Goal: Task Accomplishment & Management: Manage account settings

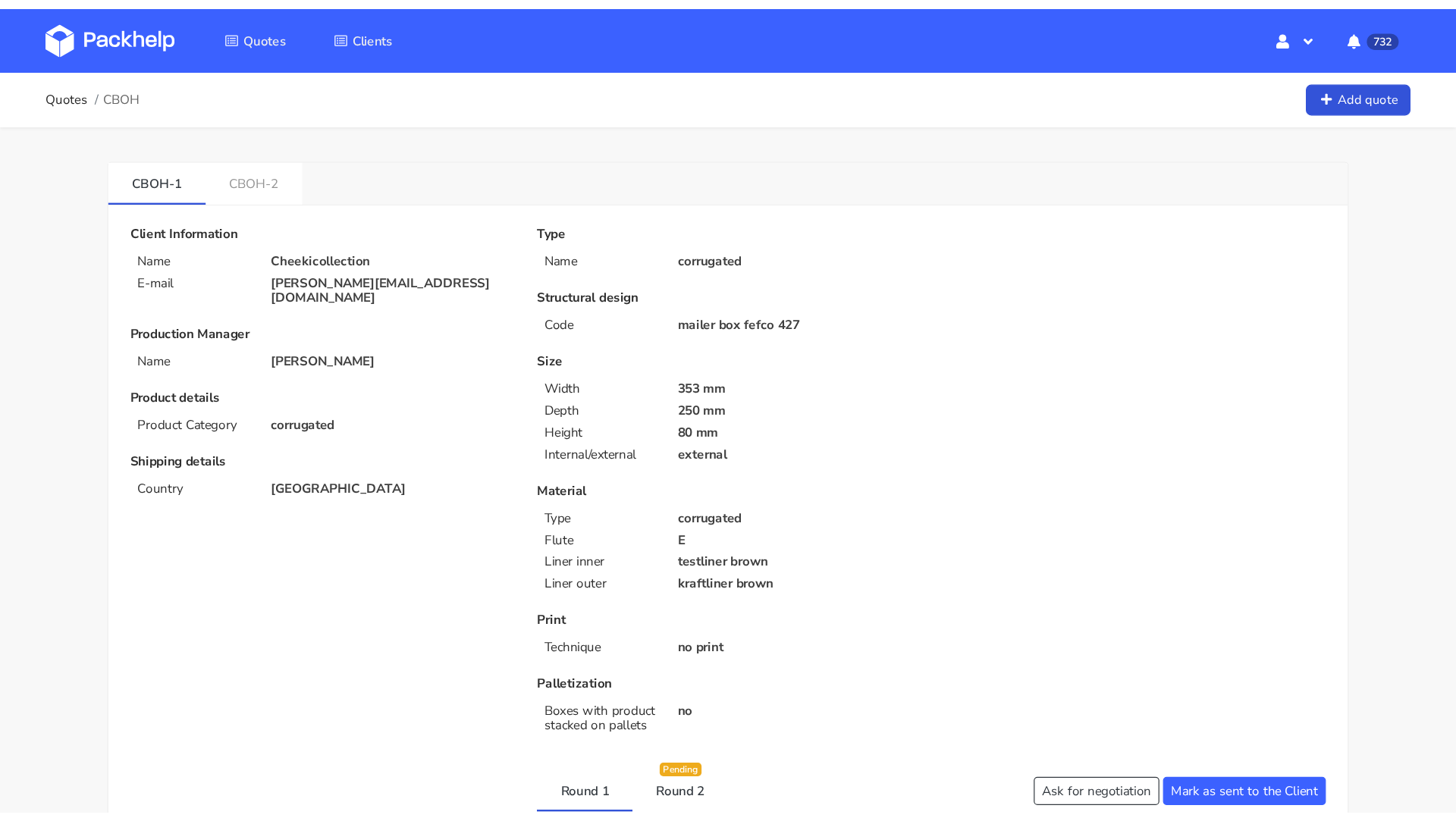
scroll to position [28, 0]
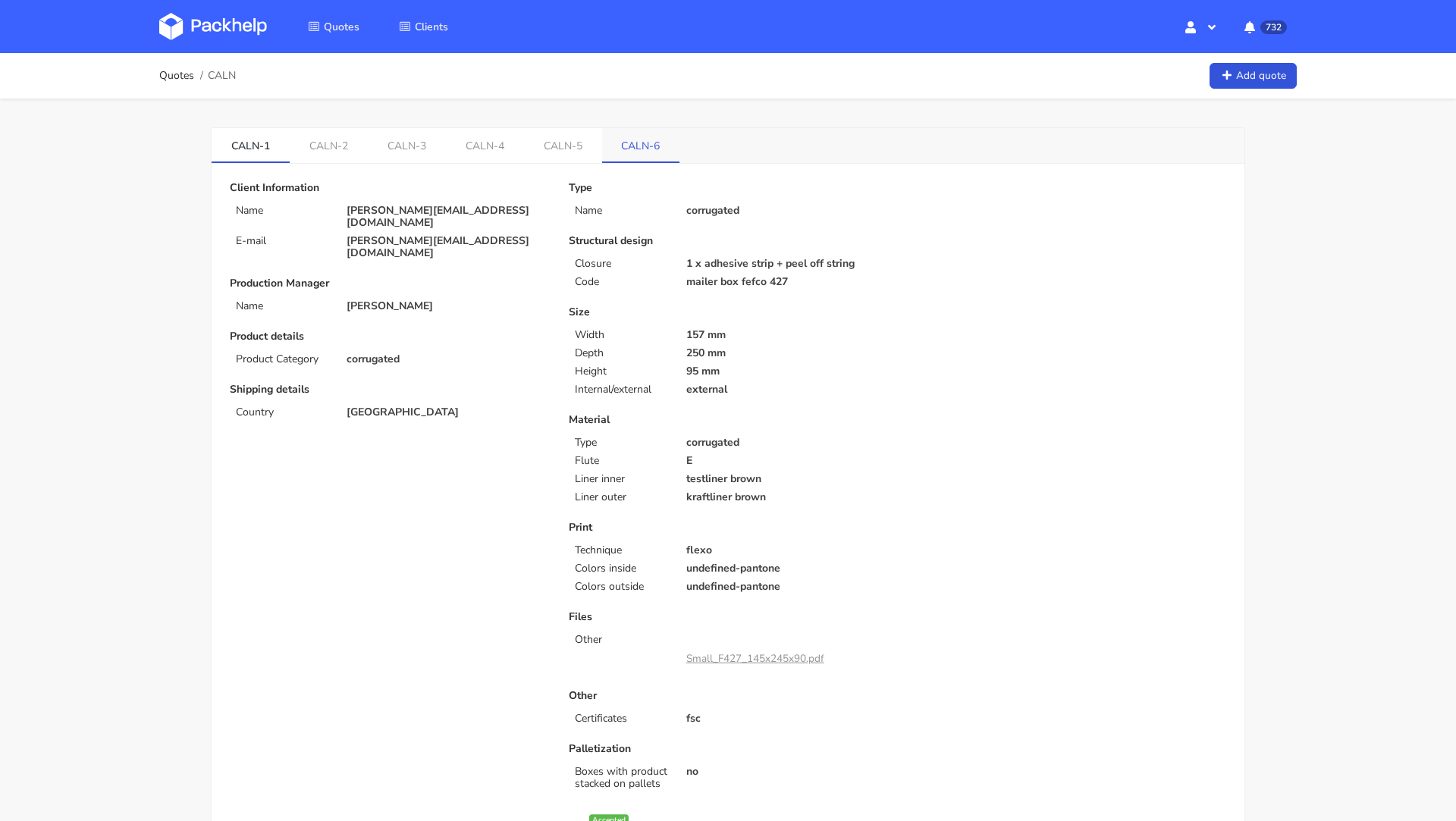
click at [644, 142] on link "CALN-6" at bounding box center [641, 144] width 78 height 33
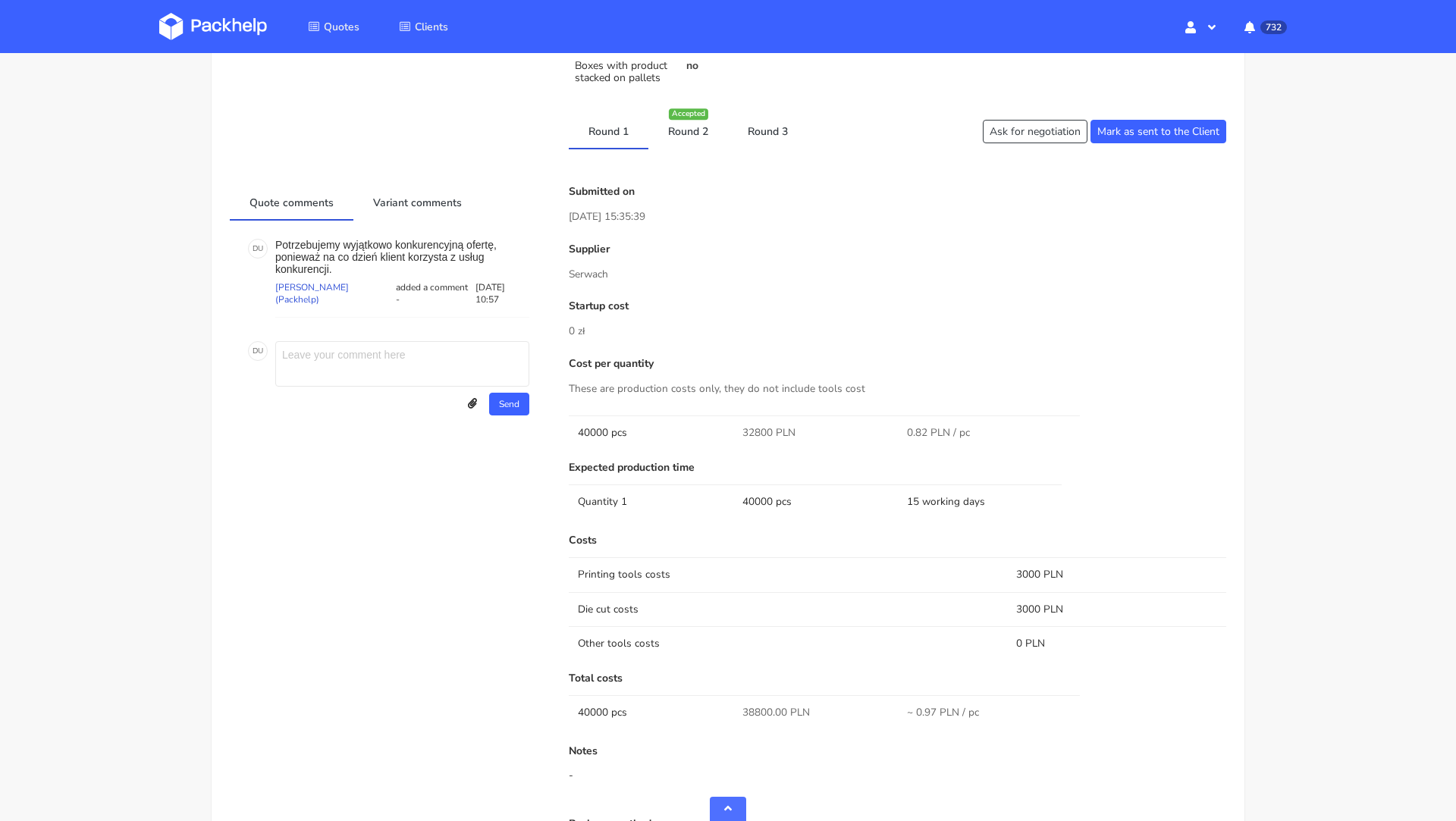
scroll to position [743, 0]
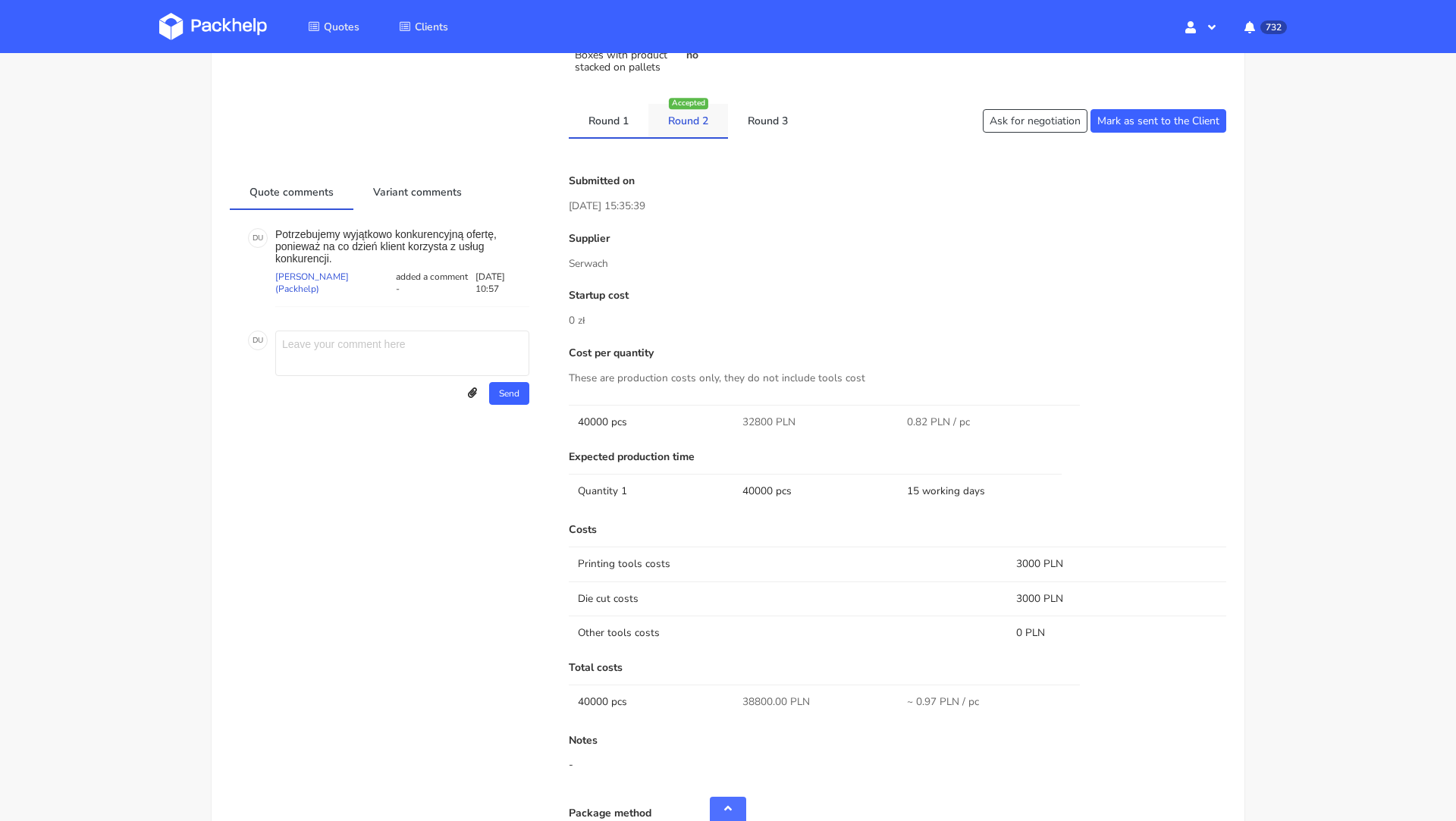
click at [672, 133] on link "Round 2" at bounding box center [688, 120] width 79 height 33
click at [750, 126] on link "Round 3" at bounding box center [768, 120] width 79 height 33
click at [688, 119] on link "Round 2" at bounding box center [688, 120] width 79 height 33
click at [739, 124] on link "Round 3" at bounding box center [768, 120] width 79 height 33
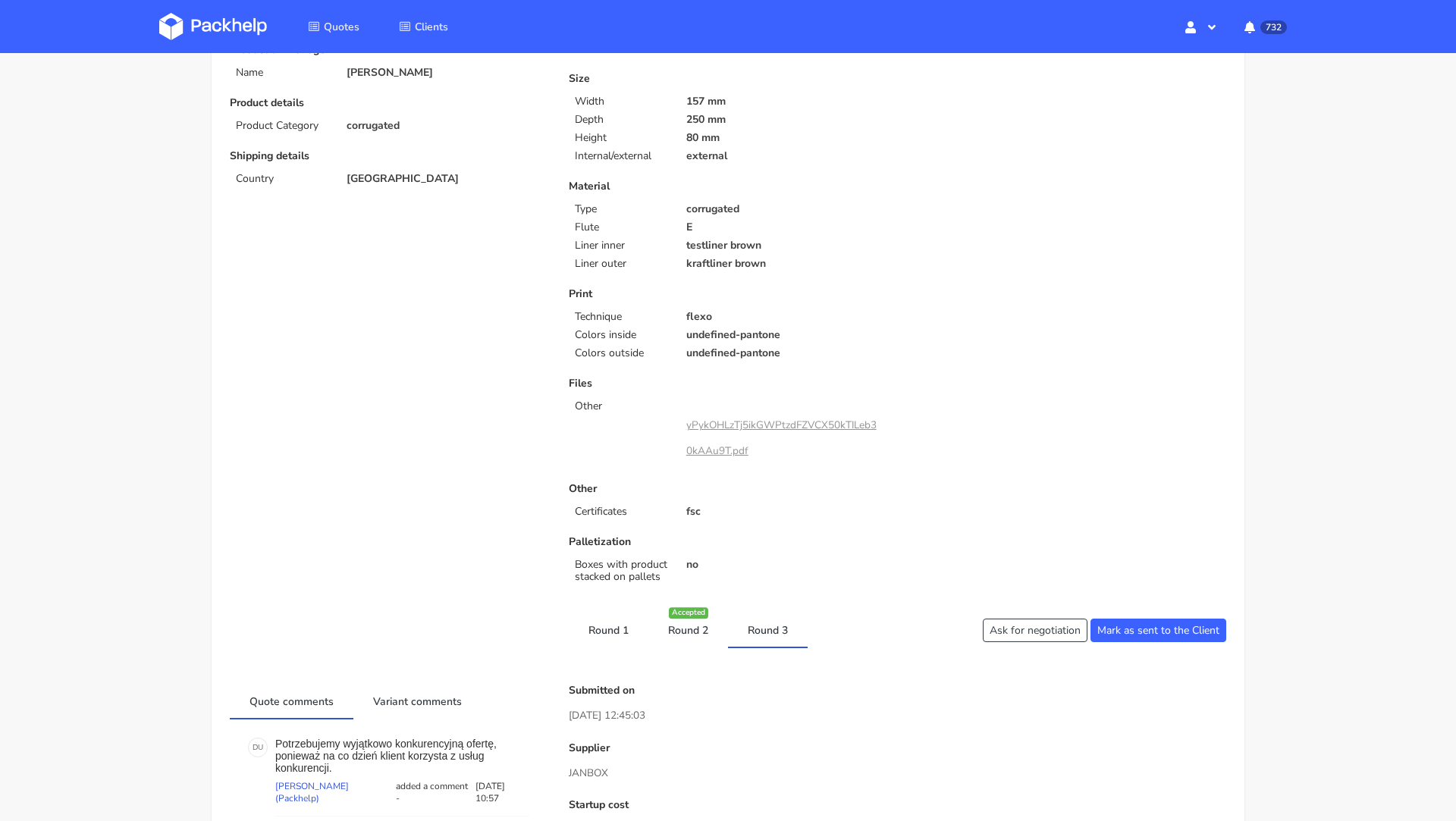
scroll to position [232, 0]
click at [741, 427] on link "yPykOHLzTj5ikGWPtzdFZVCX50kTILeb30kAAu9T.pdf" at bounding box center [781, 439] width 190 height 41
click at [774, 383] on p "Files" at bounding box center [728, 384] width 318 height 12
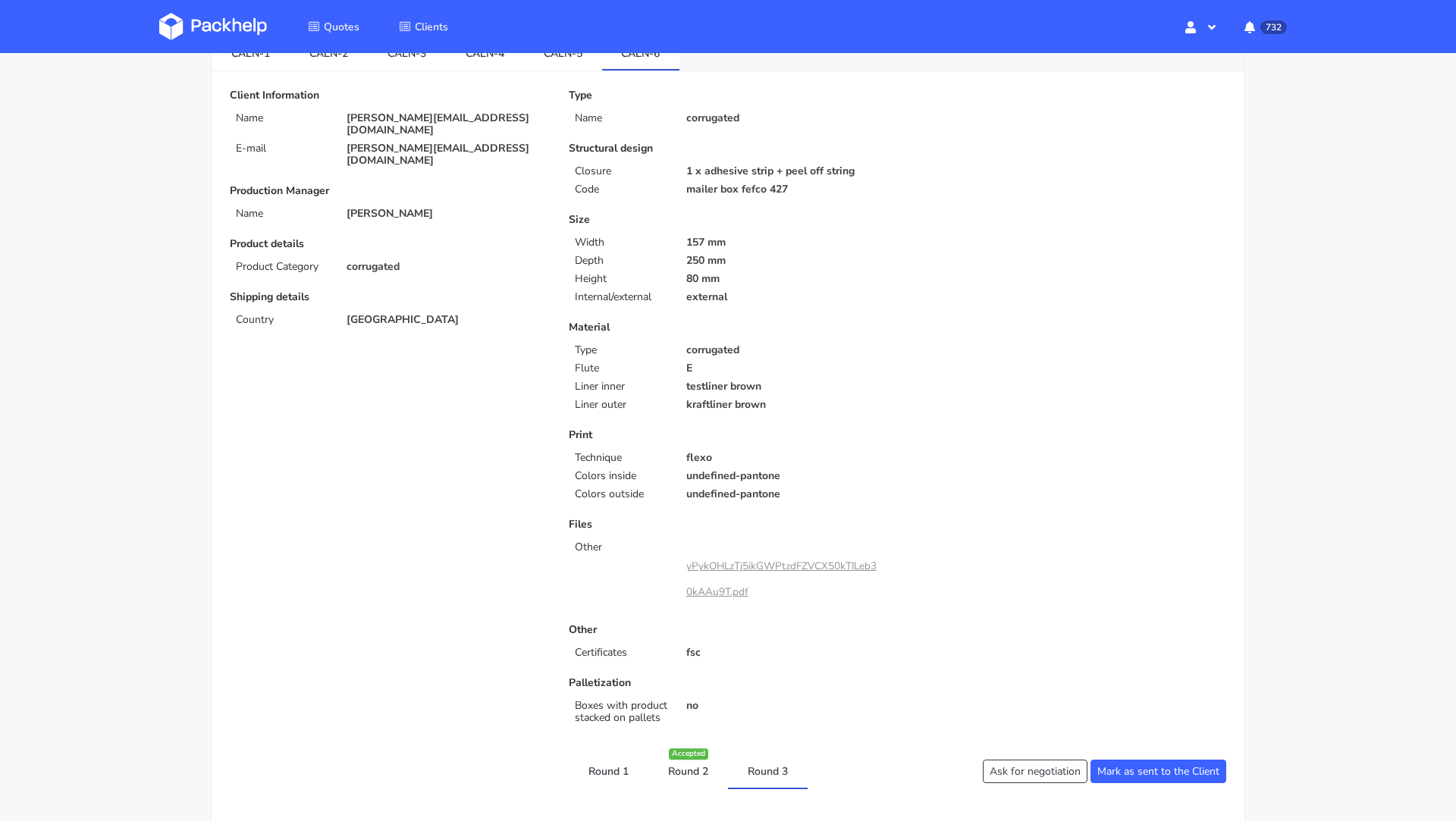
scroll to position [68, 0]
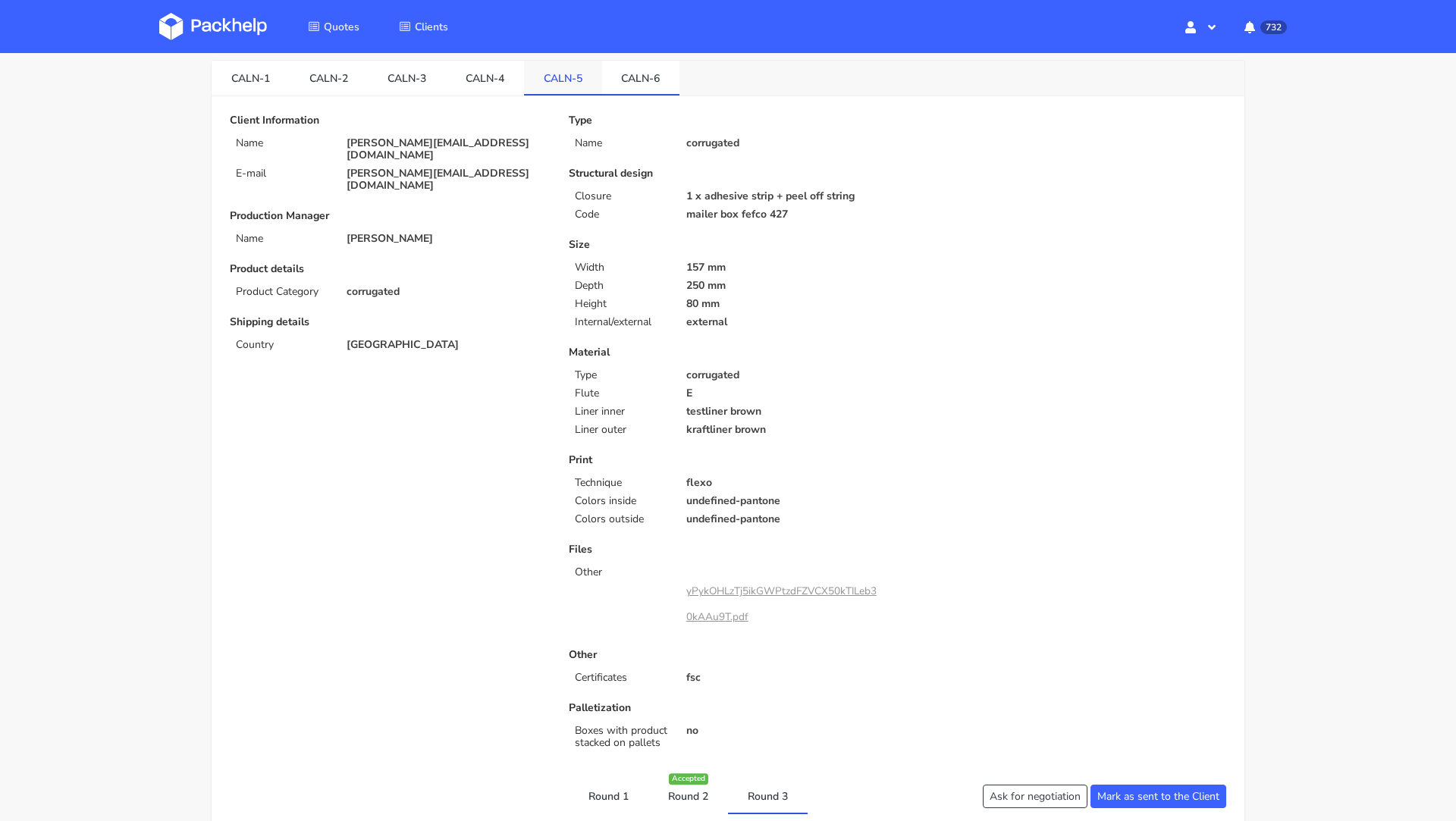
click at [558, 91] on link "CALN-5" at bounding box center [563, 77] width 78 height 33
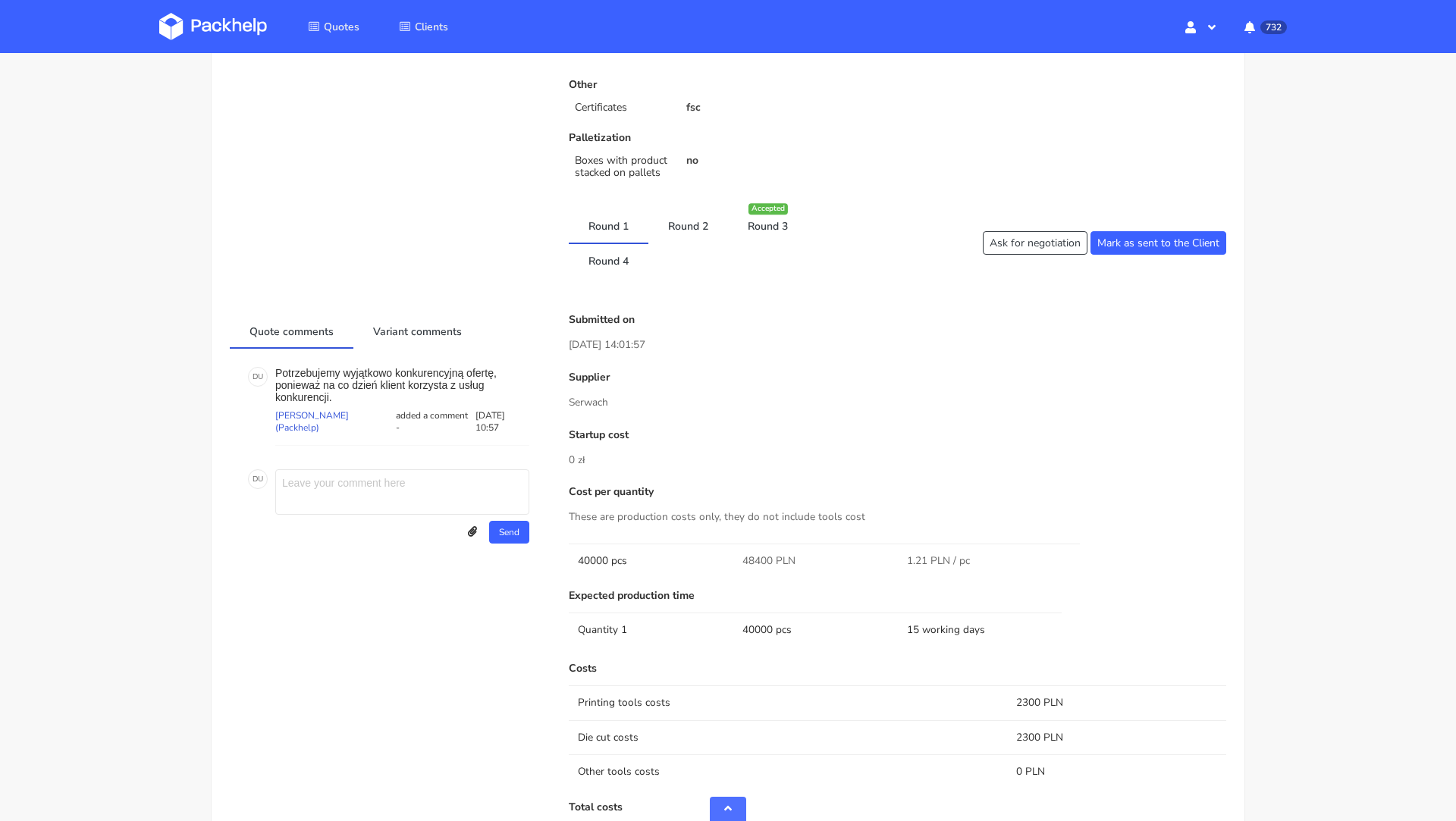
scroll to position [613, 0]
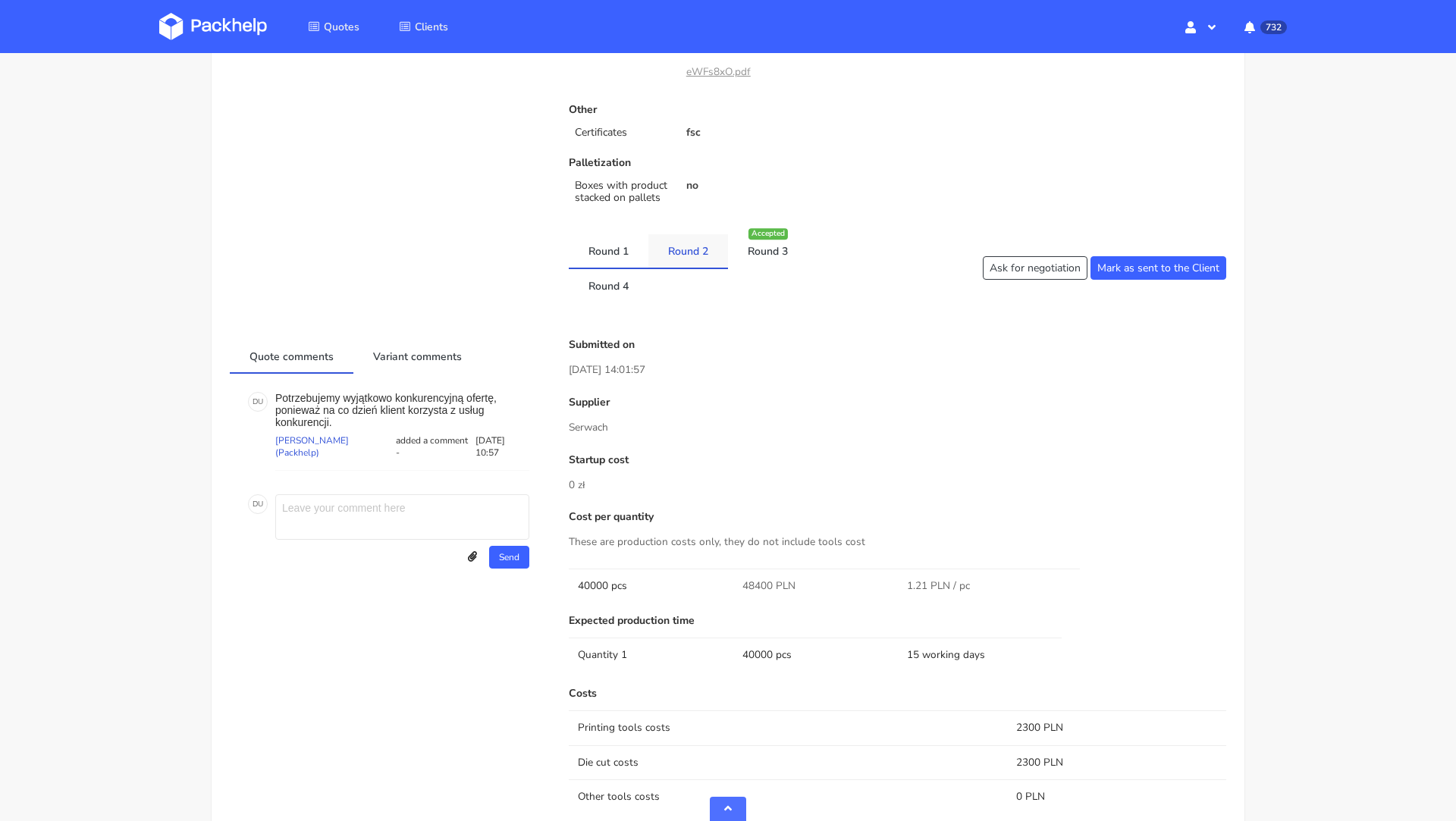
click at [683, 239] on link "Round 2" at bounding box center [688, 251] width 79 height 33
click at [755, 242] on link "Round 3" at bounding box center [768, 251] width 79 height 33
click at [601, 282] on link "Round 4" at bounding box center [609, 285] width 79 height 33
click at [781, 257] on link "Round 3" at bounding box center [768, 251] width 79 height 33
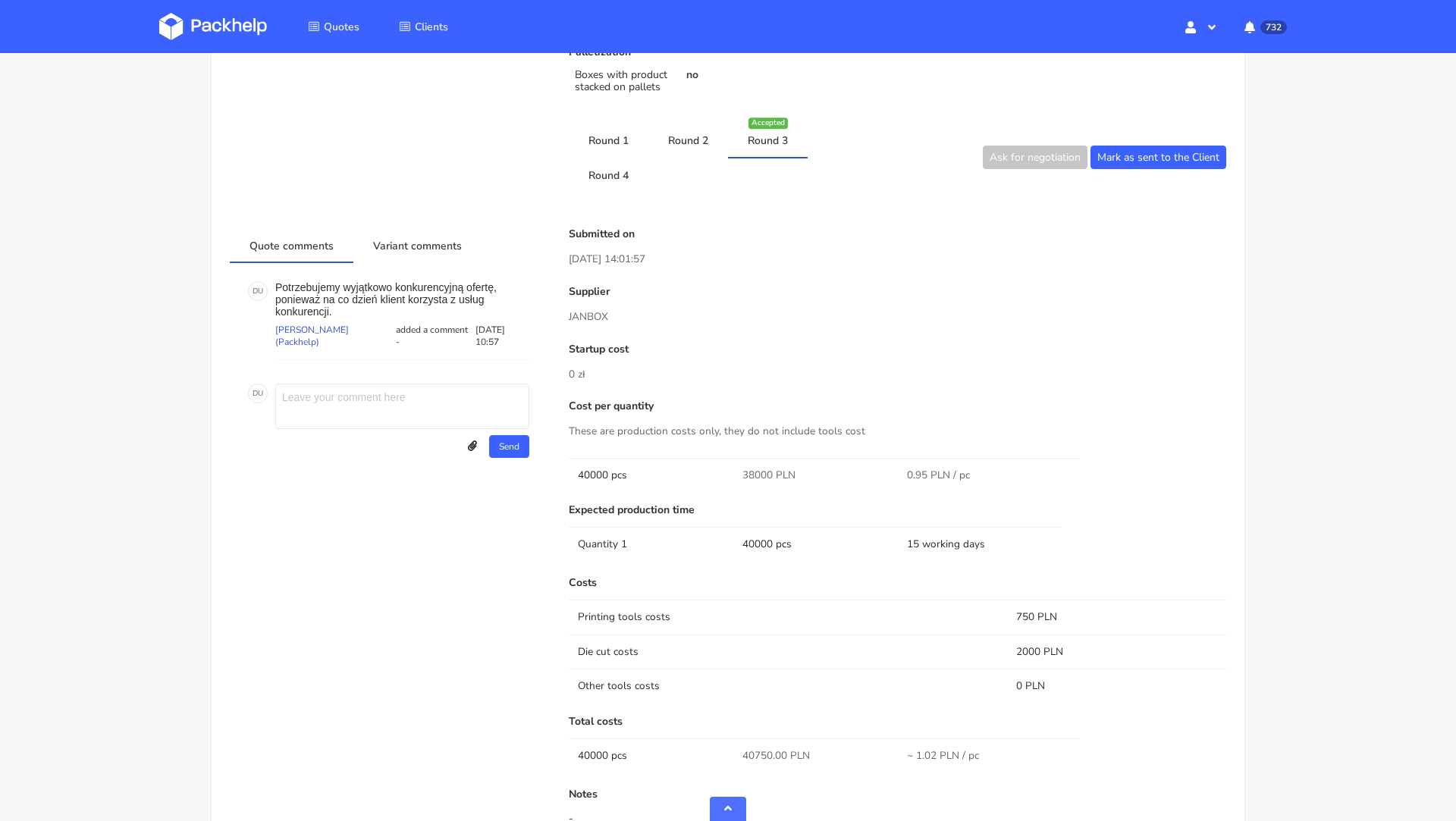
scroll to position [726, 0]
click at [618, 181] on link "Round 4" at bounding box center [609, 171] width 79 height 33
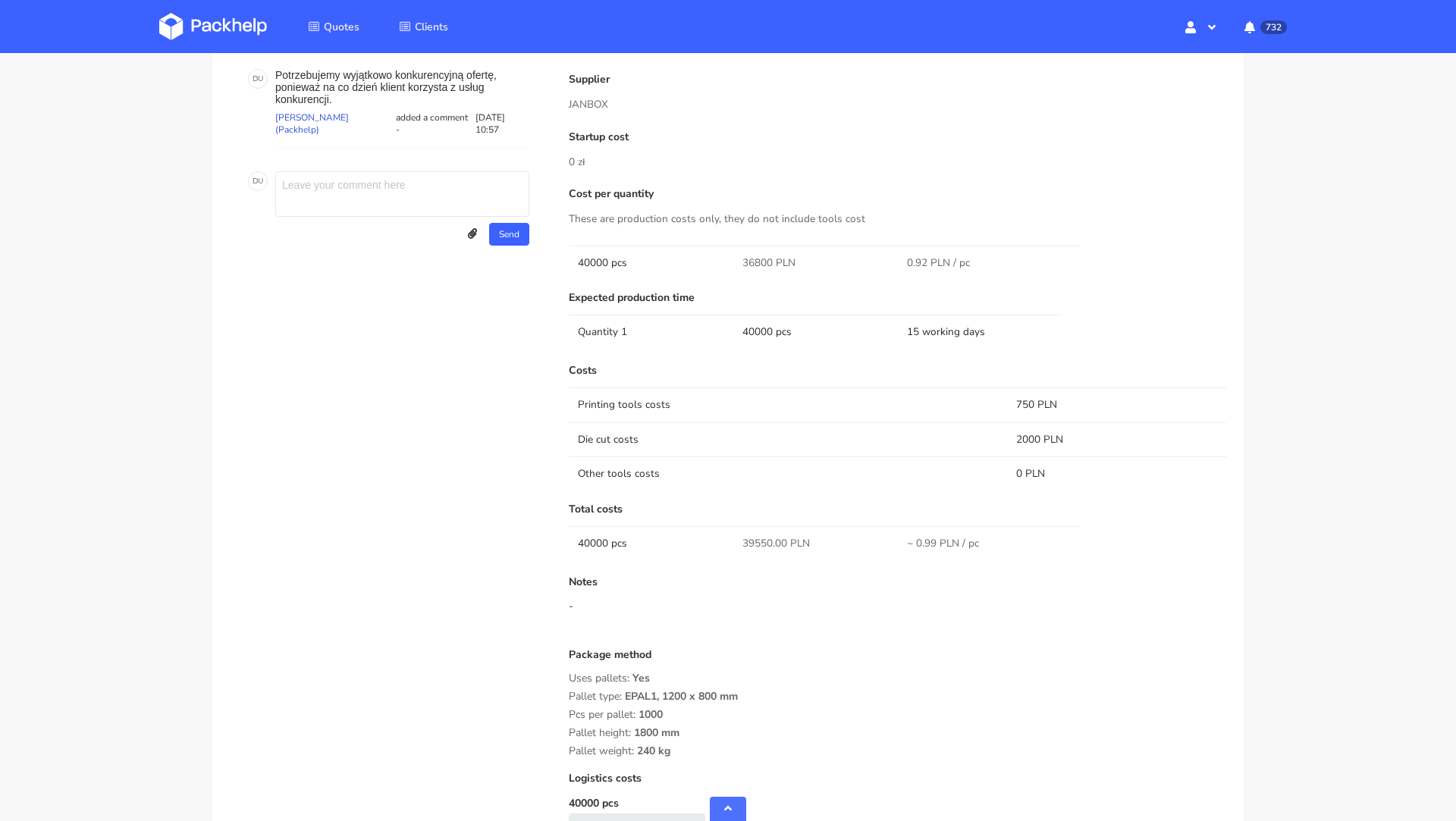
scroll to position [936, 0]
click at [738, 355] on div "Submitted on 14 Aug 2025 12:44:55 Supplier JANBOX Startup cost 0 zł Cost per qu…" at bounding box center [898, 437] width 678 height 842
click at [733, 347] on div "Expected production time Quantity 1 40000 pcs 15 working days" at bounding box center [898, 323] width 658 height 60
click at [755, 353] on div "Submitted on 14 Aug 2025 12:44:55 Supplier JANBOX Startup cost 0 zł Cost per qu…" at bounding box center [898, 437] width 678 height 842
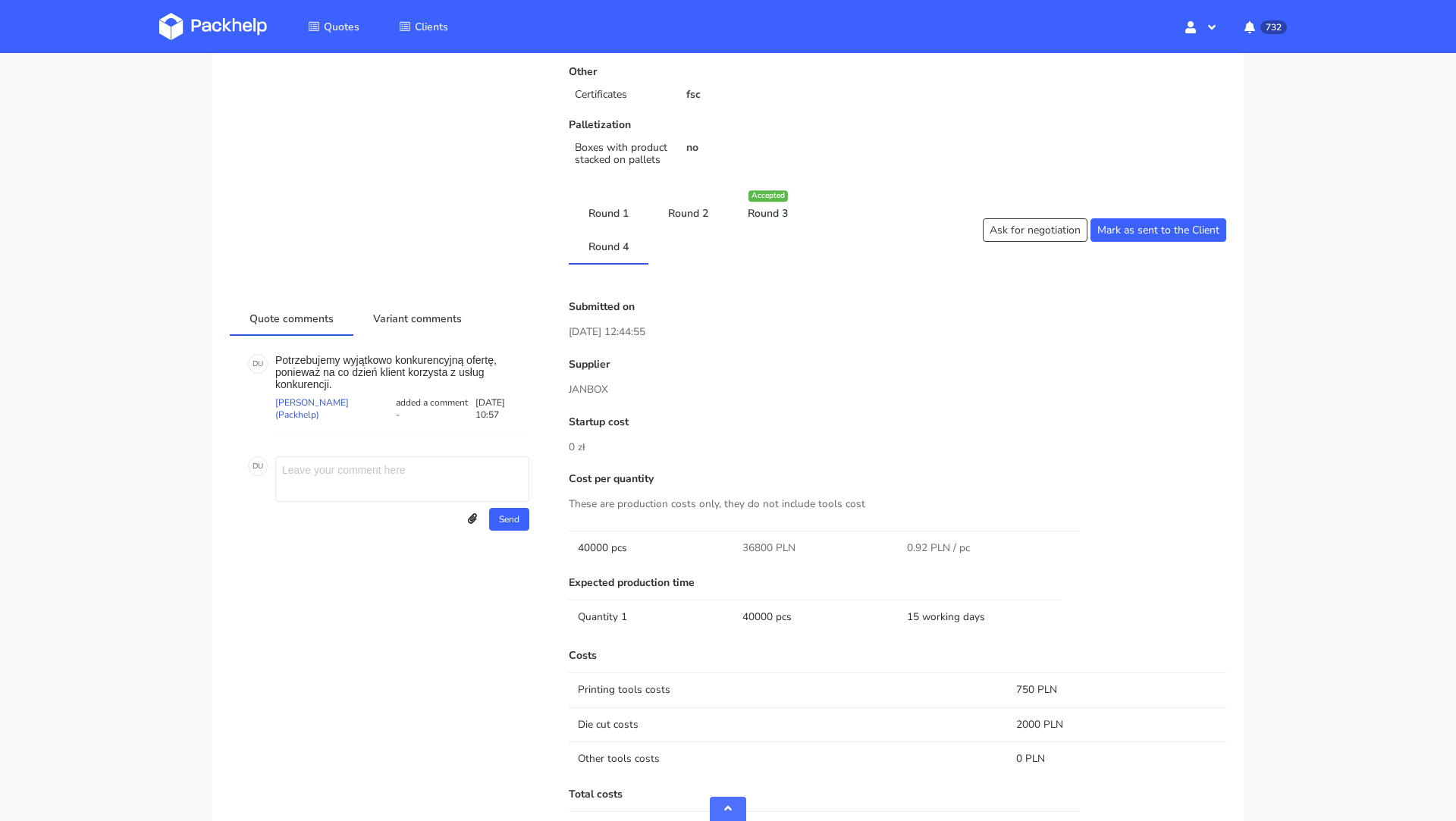
scroll to position [605, 0]
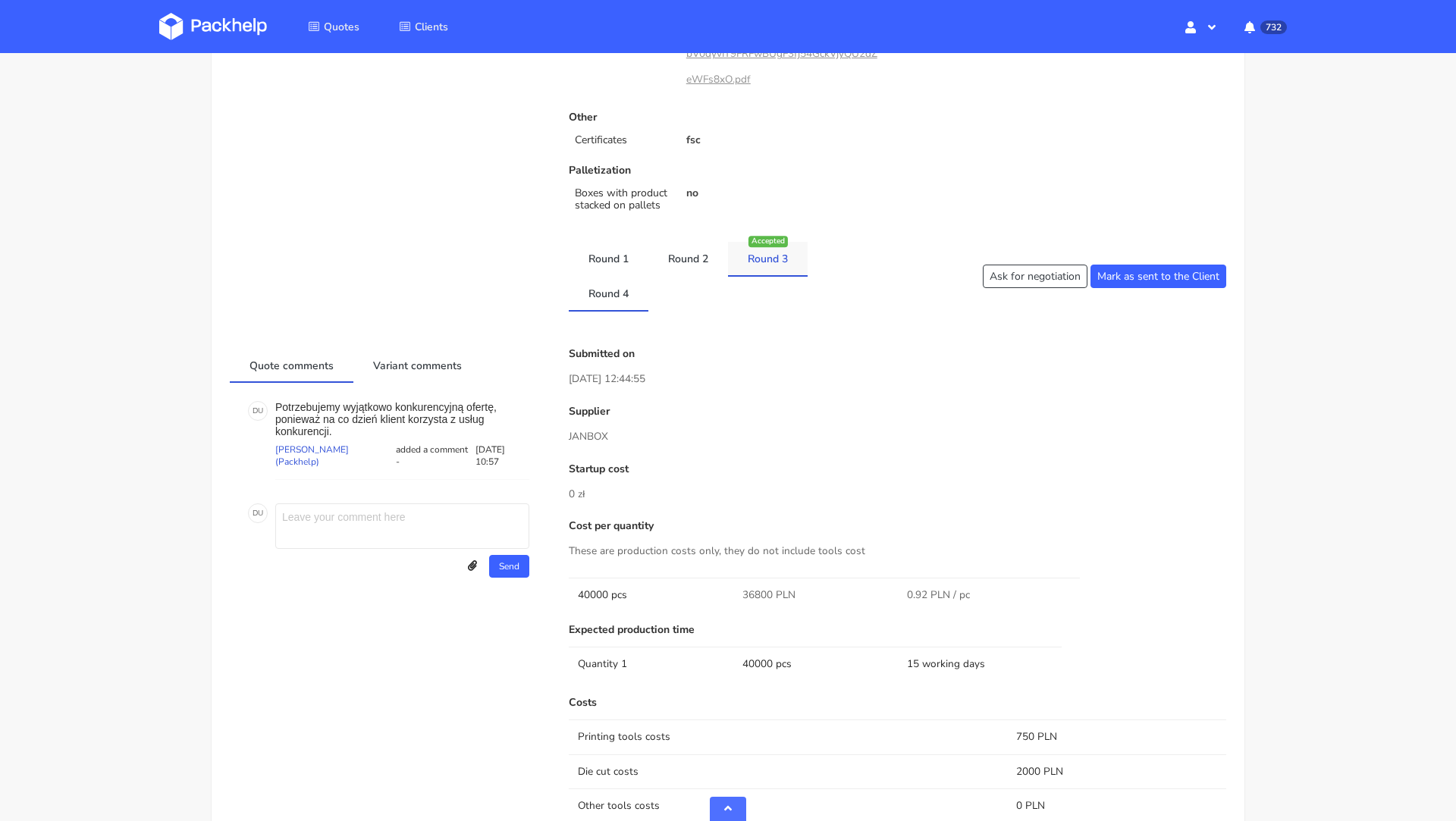
click at [763, 269] on link "Round 3" at bounding box center [768, 258] width 79 height 33
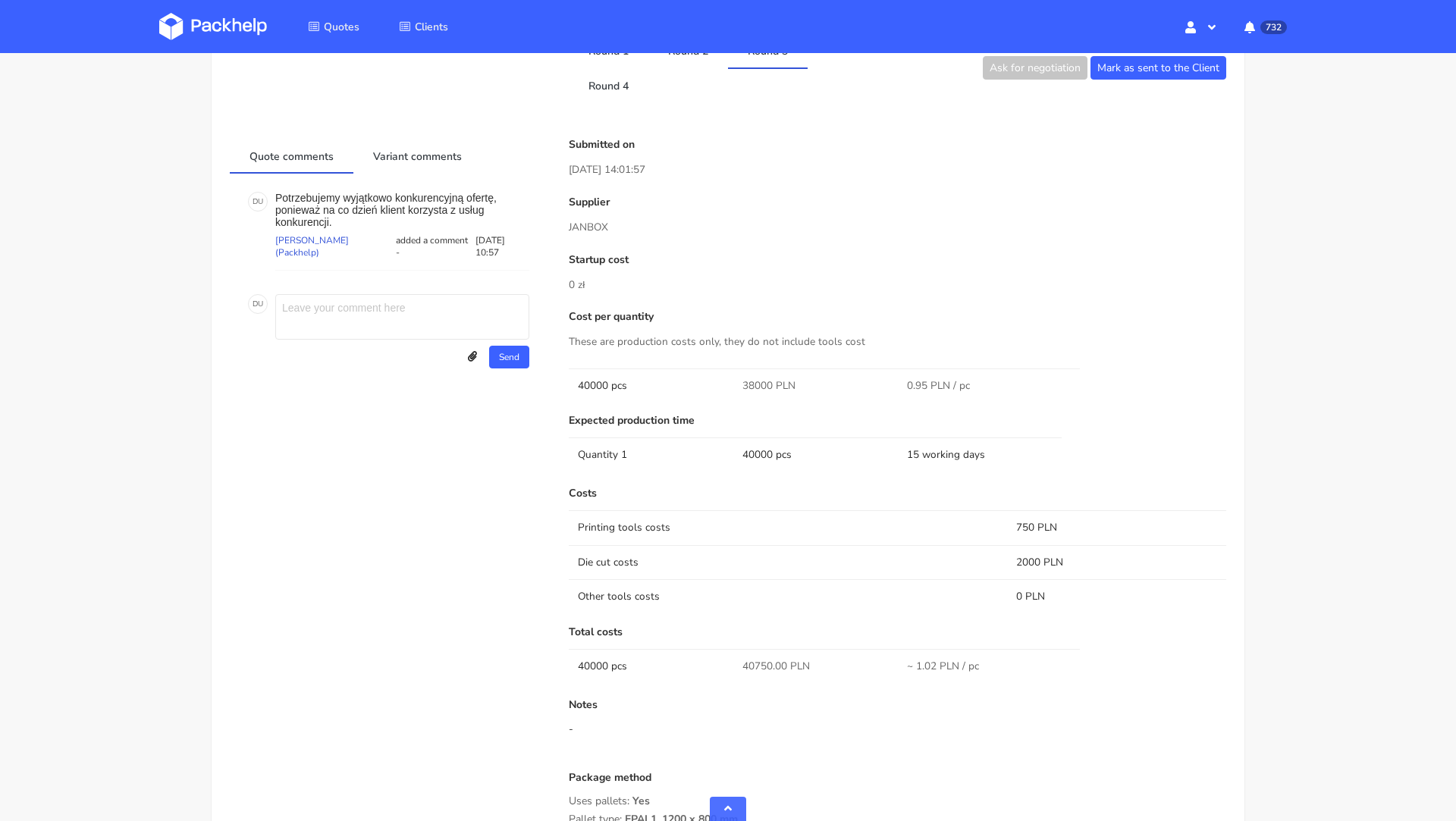
scroll to position [737, 0]
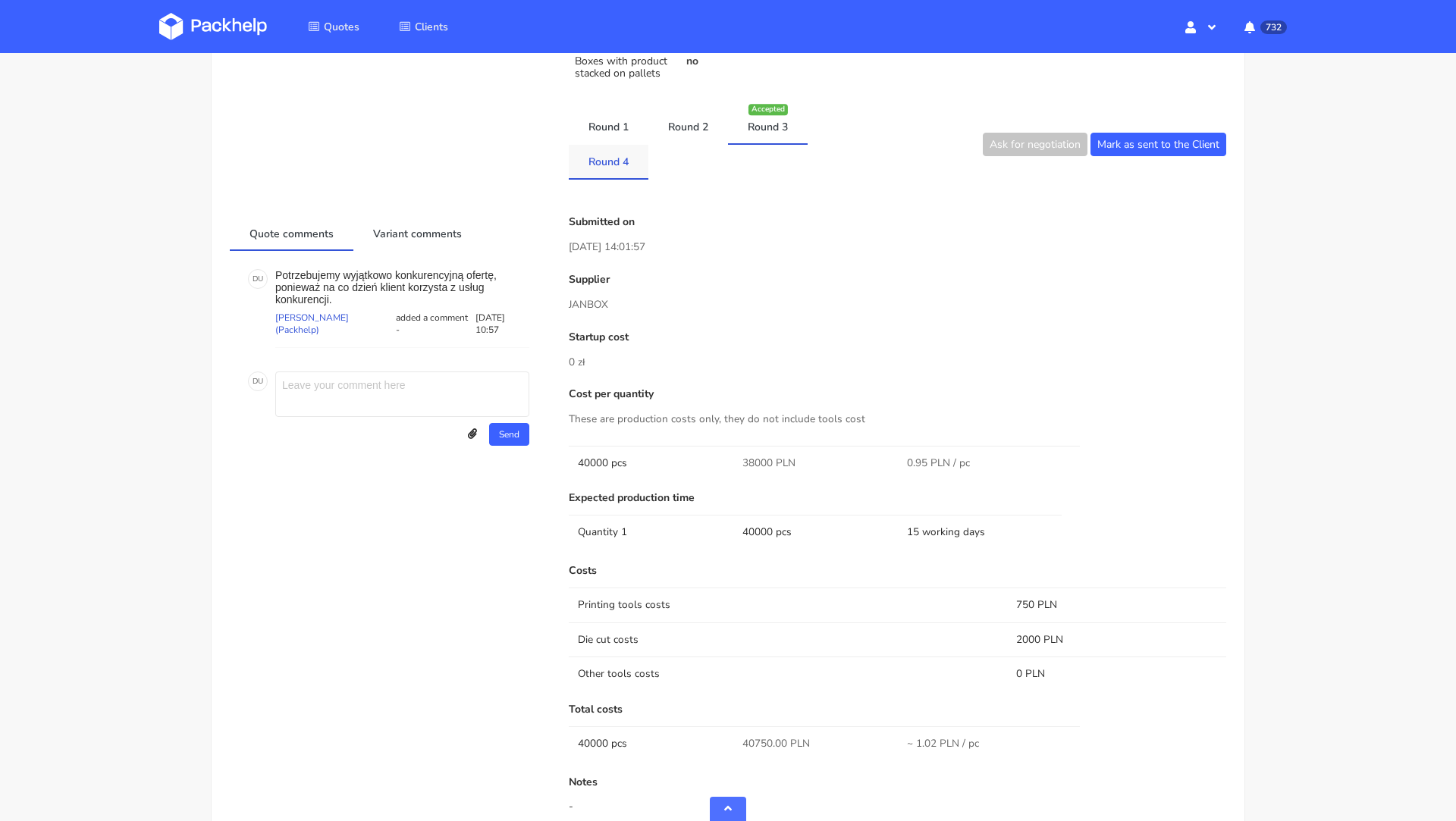
click at [613, 161] on link "Round 4" at bounding box center [609, 161] width 79 height 33
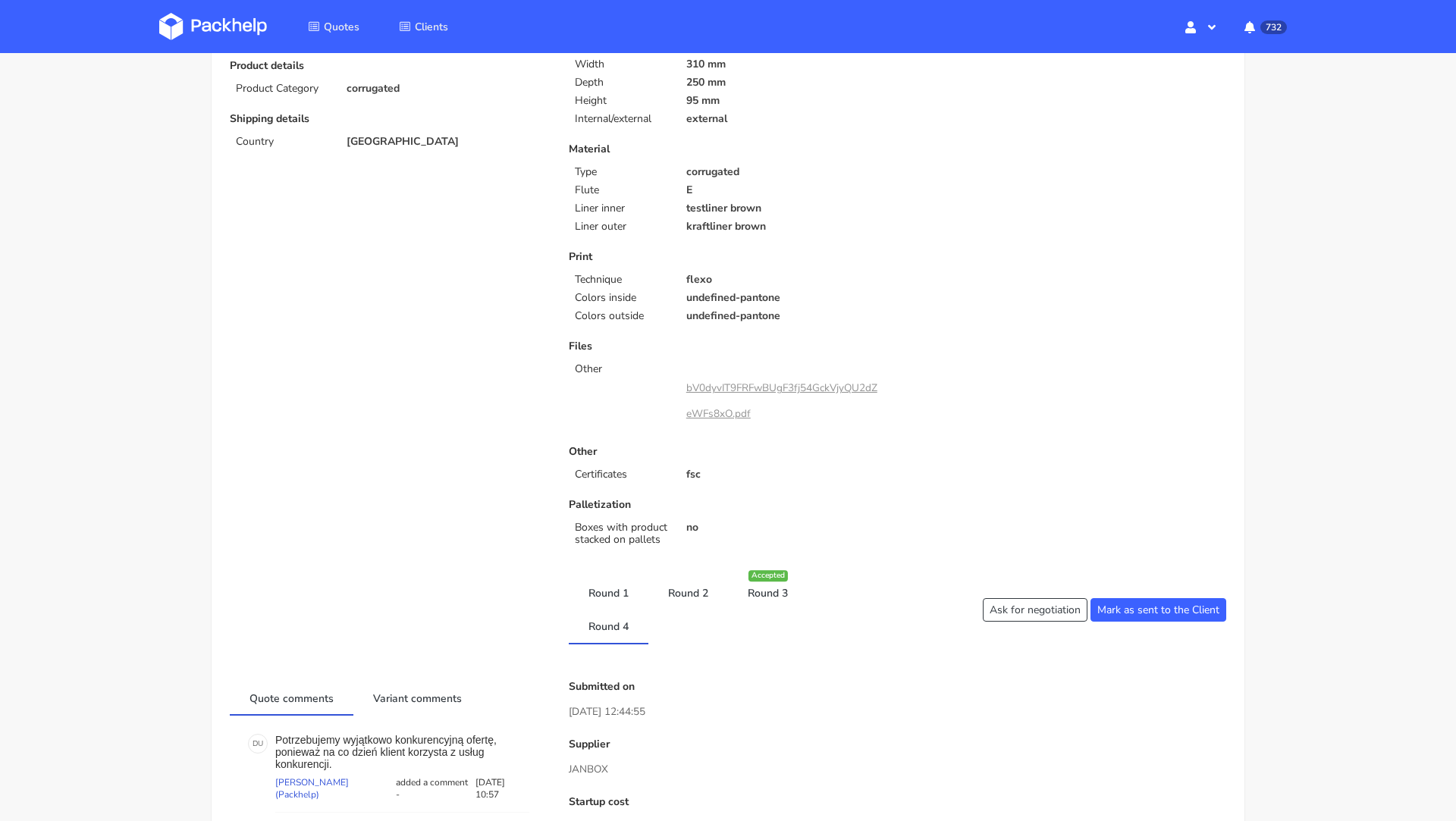
scroll to position [270, 0]
click at [721, 388] on link "bV0dyvIT9FRFwBUgF3fj54GckVjyQU2dZeWFs8xO.pdf" at bounding box center [782, 401] width 191 height 41
click at [801, 272] on div "Print Technique flexo Colors inside undefined-pantone Colors outside undefined-…" at bounding box center [728, 287] width 318 height 71
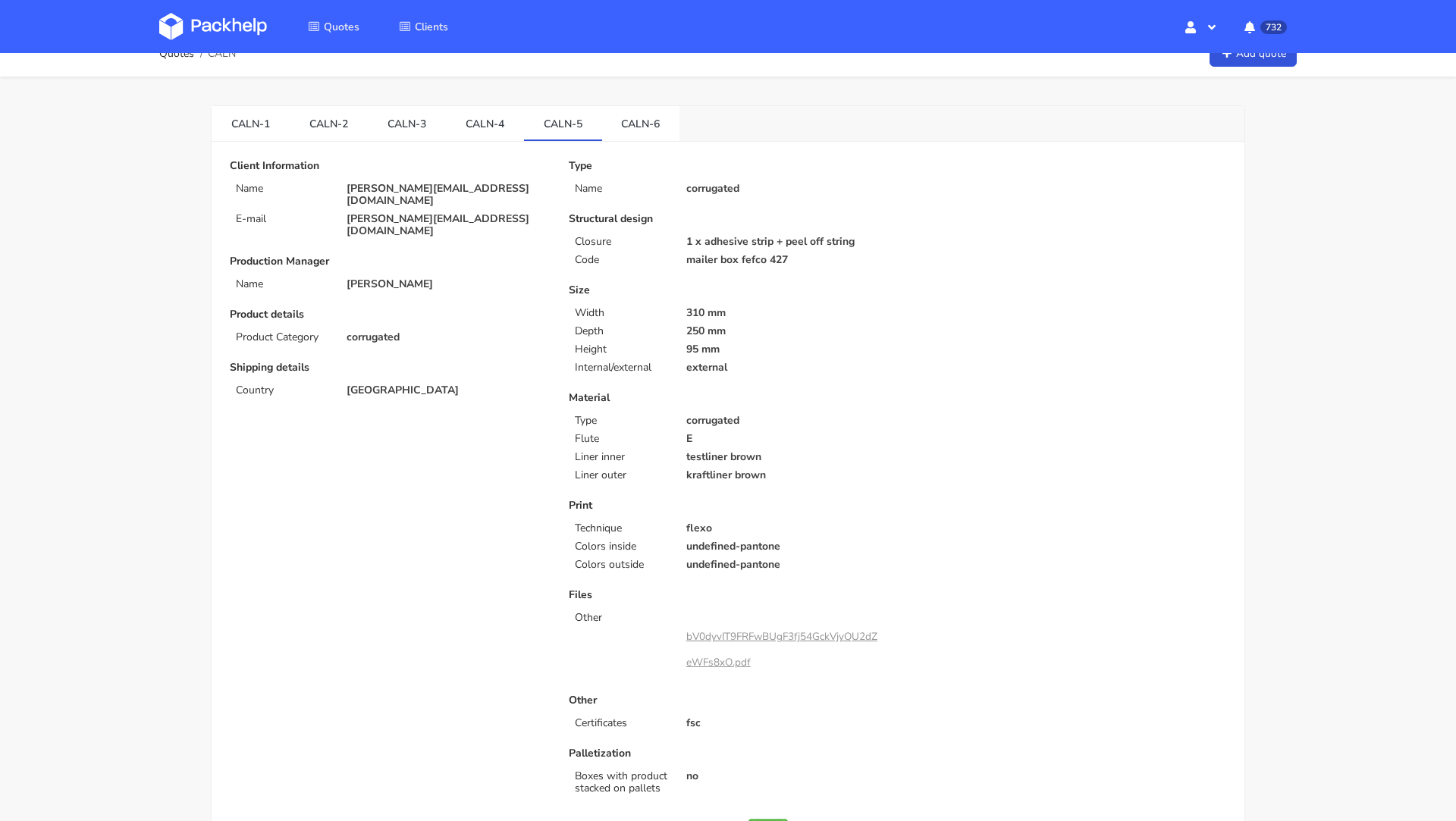
scroll to position [0, 0]
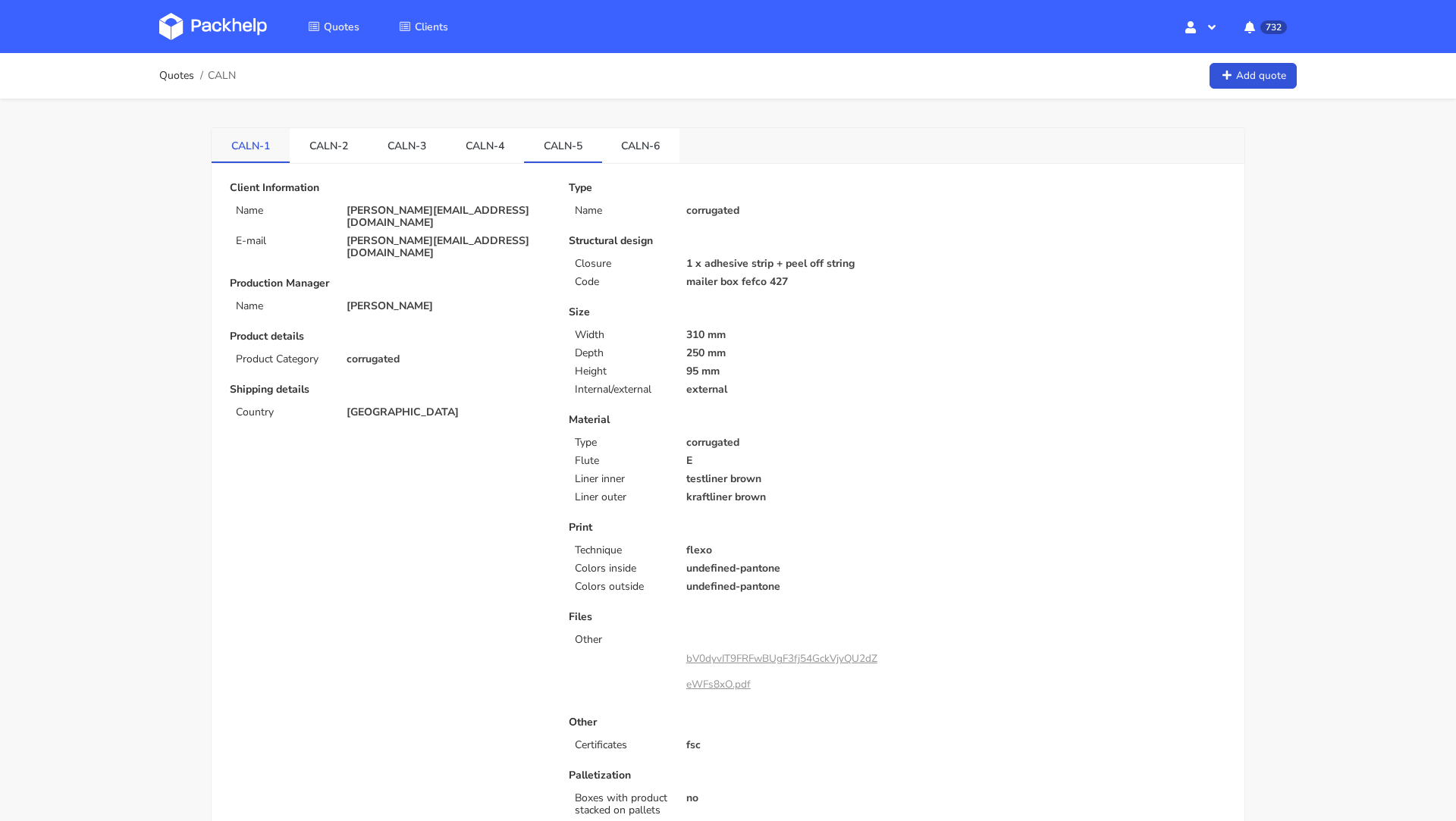
click at [247, 136] on link "CALN-1" at bounding box center [251, 144] width 78 height 33
click at [331, 142] on link "CALN-2" at bounding box center [328, 144] width 78 height 33
click at [400, 141] on link "CALN-3" at bounding box center [407, 144] width 78 height 33
click at [404, 155] on link "CALN-3" at bounding box center [407, 144] width 78 height 33
click at [318, 146] on link "CALN-2" at bounding box center [328, 144] width 78 height 33
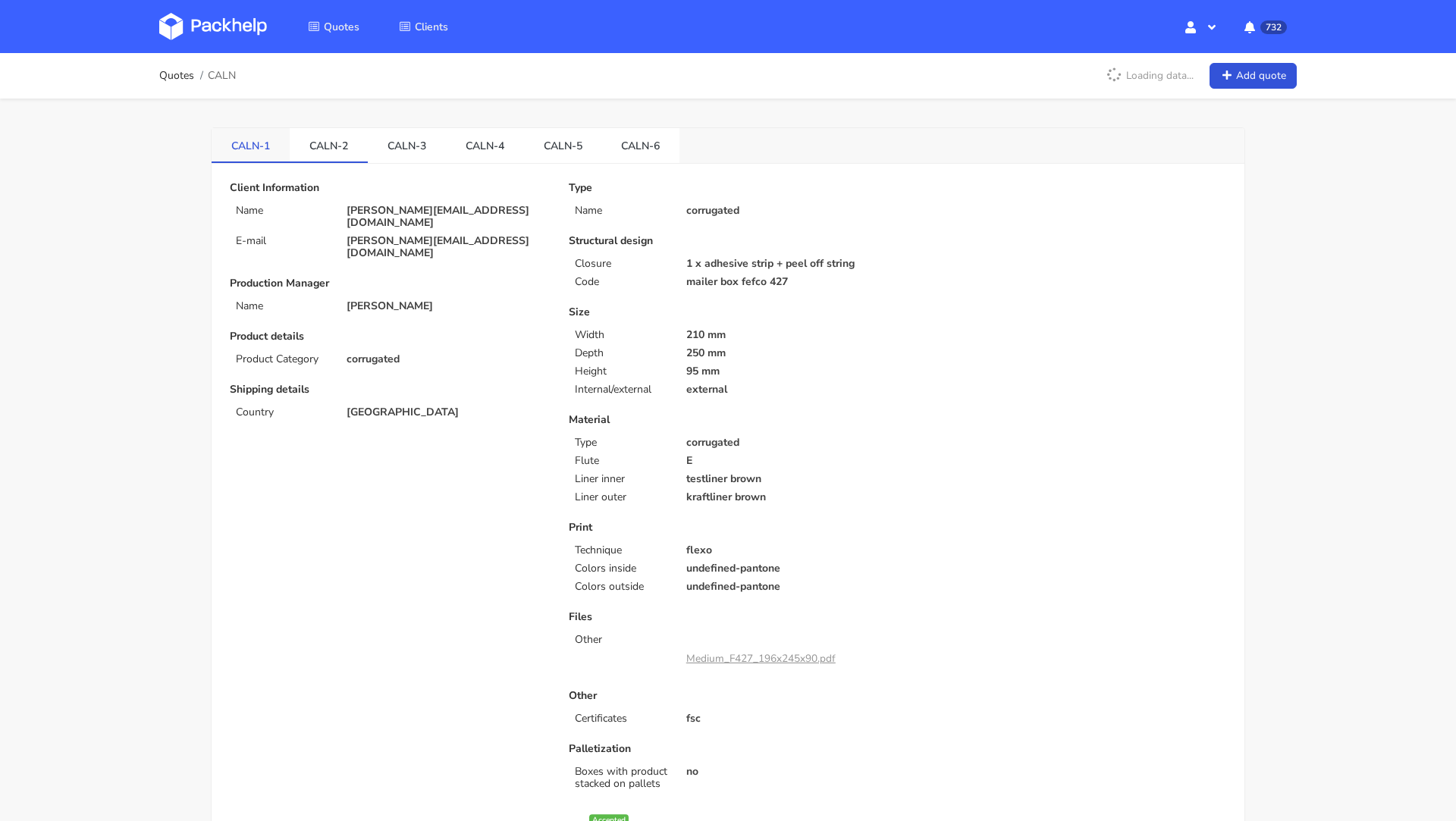
click at [260, 146] on link "CALN-1" at bounding box center [251, 144] width 78 height 33
click at [478, 151] on link "CALN-4" at bounding box center [484, 144] width 78 height 33
click at [567, 140] on link "CALN-5" at bounding box center [563, 144] width 78 height 33
click at [655, 147] on link "CALN-6" at bounding box center [641, 144] width 78 height 33
click at [594, 154] on link "CALN-5" at bounding box center [563, 144] width 78 height 33
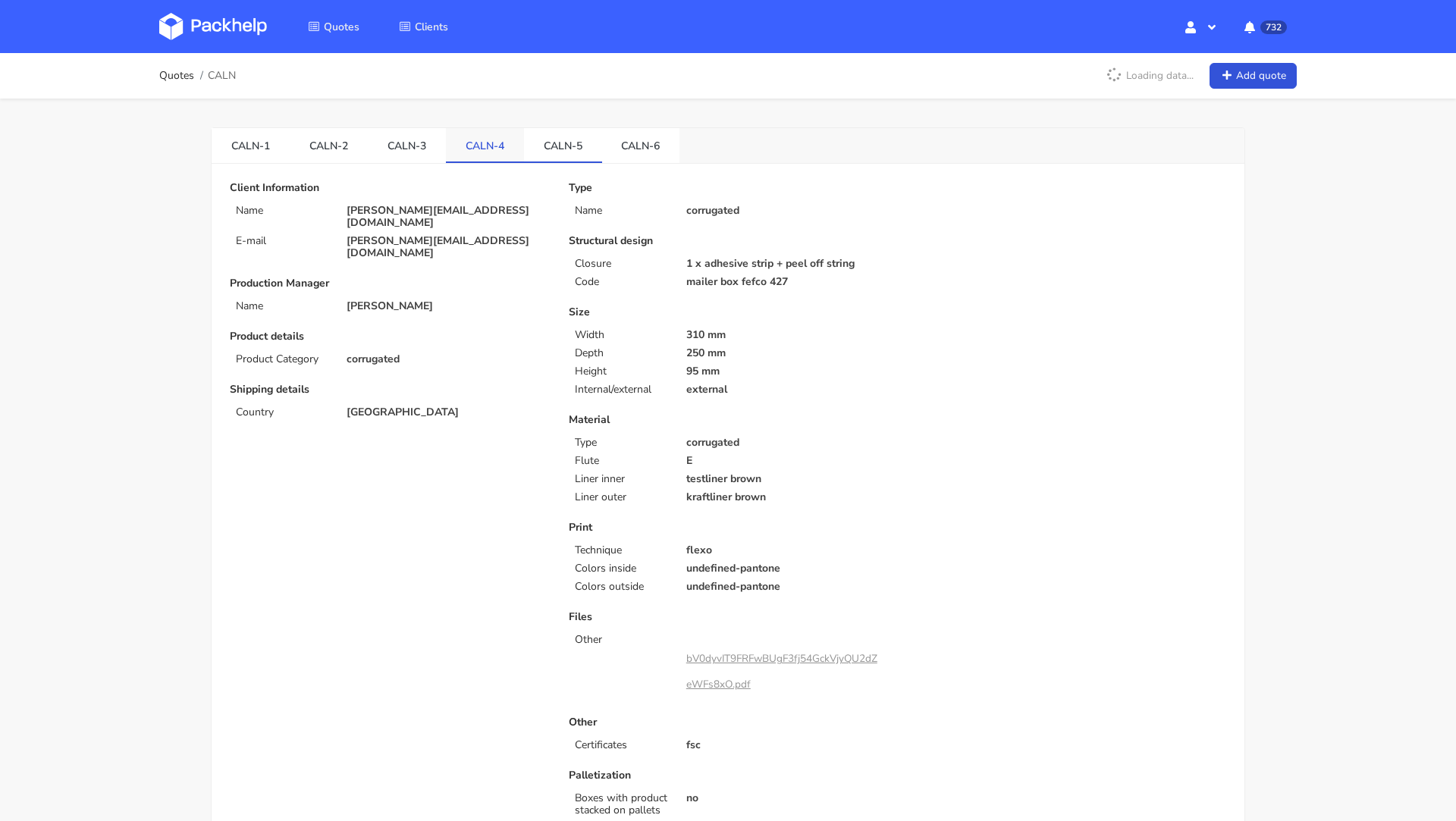
click at [492, 149] on link "CALN-4" at bounding box center [484, 144] width 78 height 33
click at [409, 152] on link "CALN-3" at bounding box center [407, 144] width 78 height 33
click at [316, 135] on link "CALN-2" at bounding box center [328, 144] width 78 height 33
click at [235, 137] on link "CALN-1" at bounding box center [251, 144] width 78 height 33
click at [641, 145] on link "CALN-6" at bounding box center [641, 144] width 78 height 33
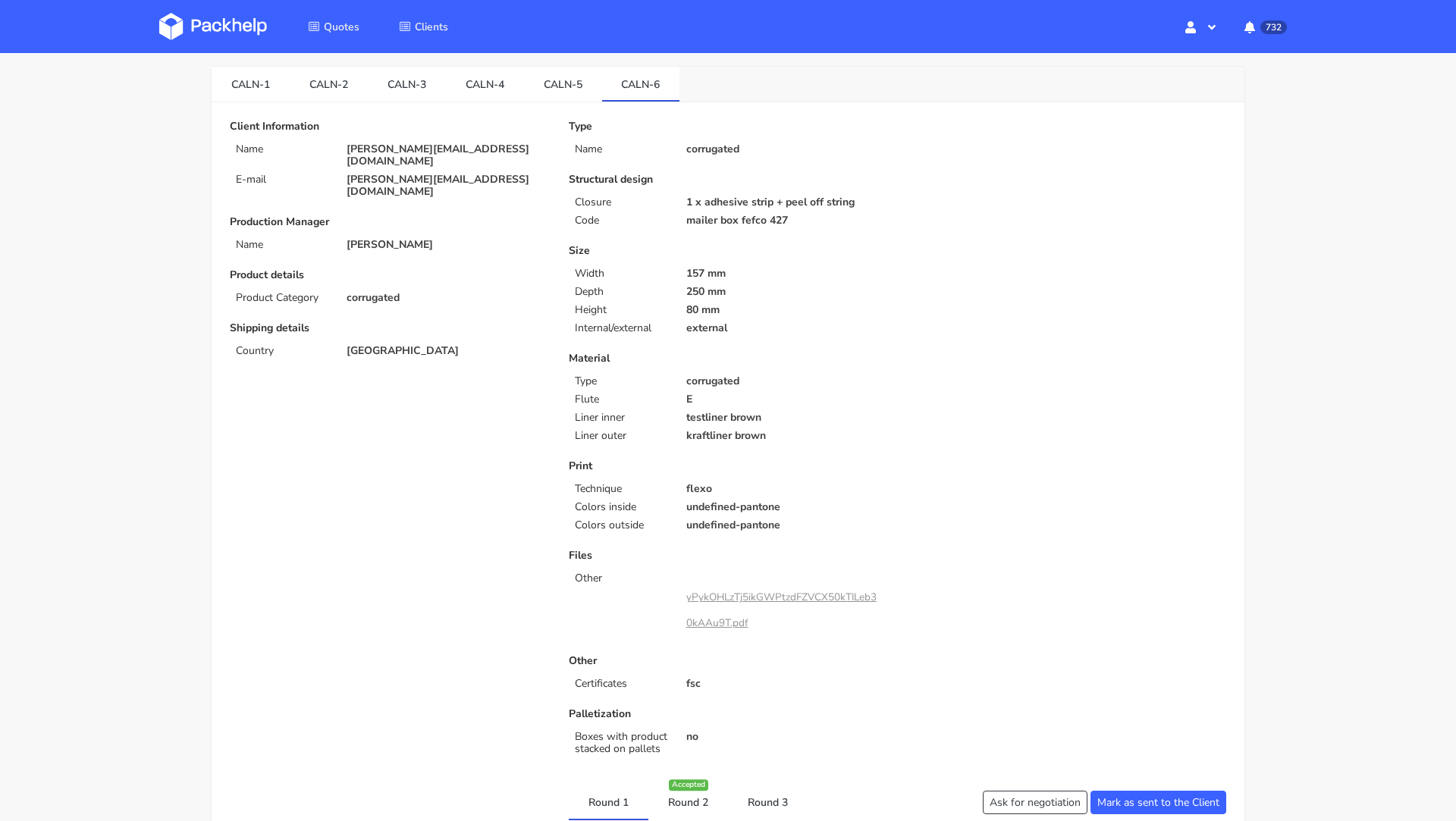
scroll to position [55, 0]
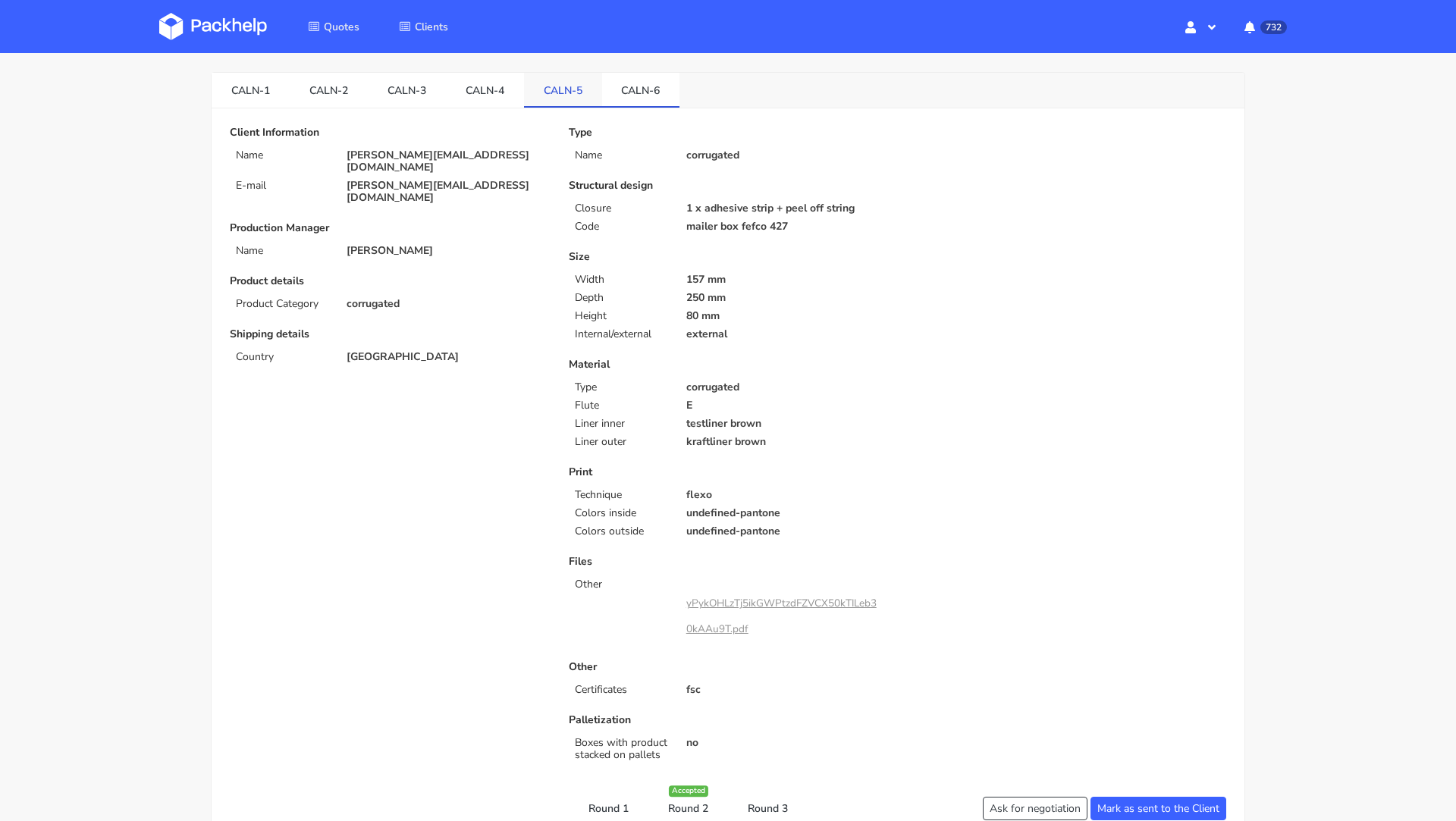
click at [535, 78] on link "CALN-5" at bounding box center [563, 89] width 78 height 33
click at [491, 88] on link "CALN-4" at bounding box center [484, 89] width 78 height 33
click at [394, 92] on link "CALN-3" at bounding box center [407, 89] width 78 height 33
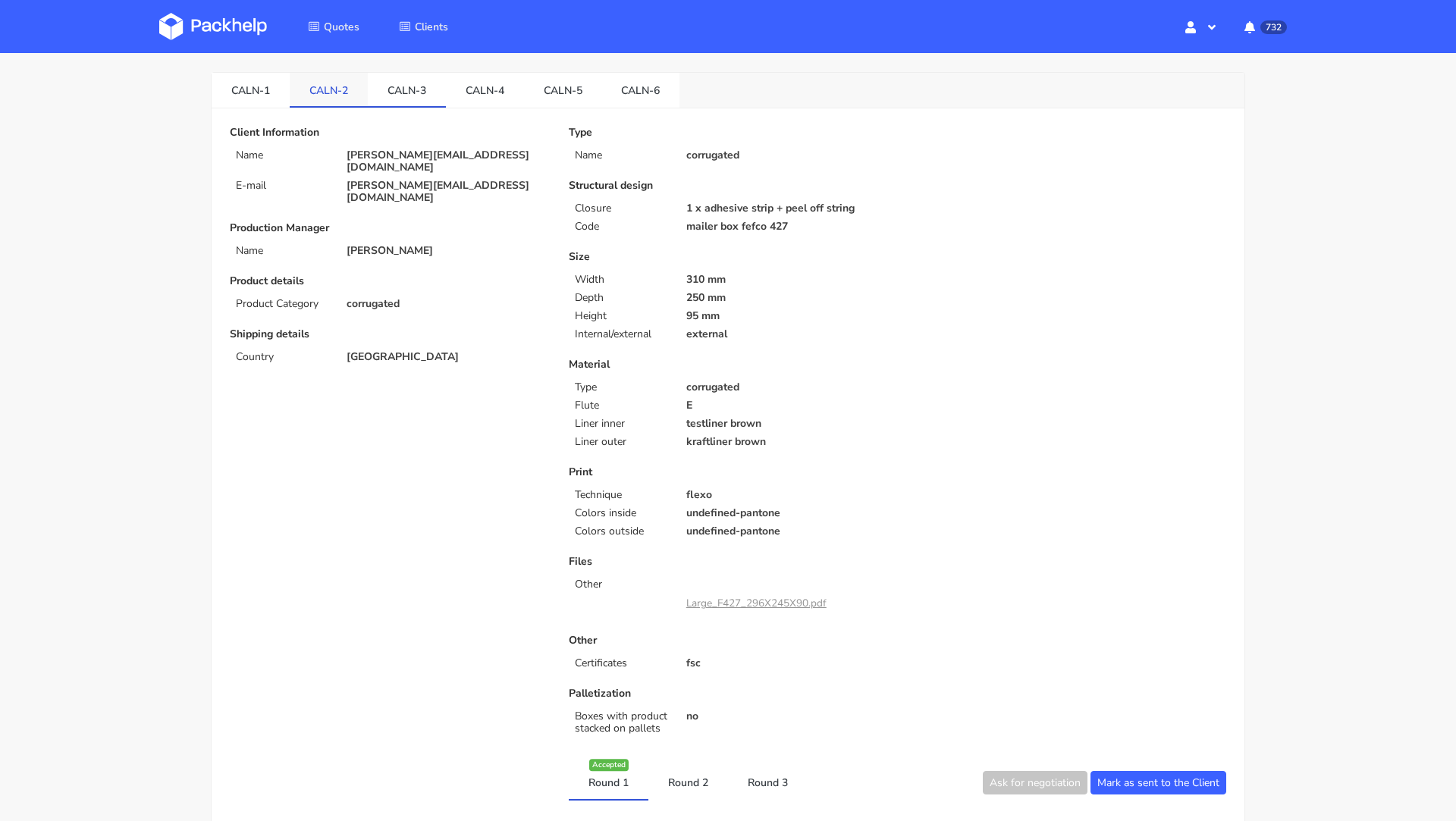
click at [315, 99] on link "CALN-2" at bounding box center [328, 89] width 78 height 33
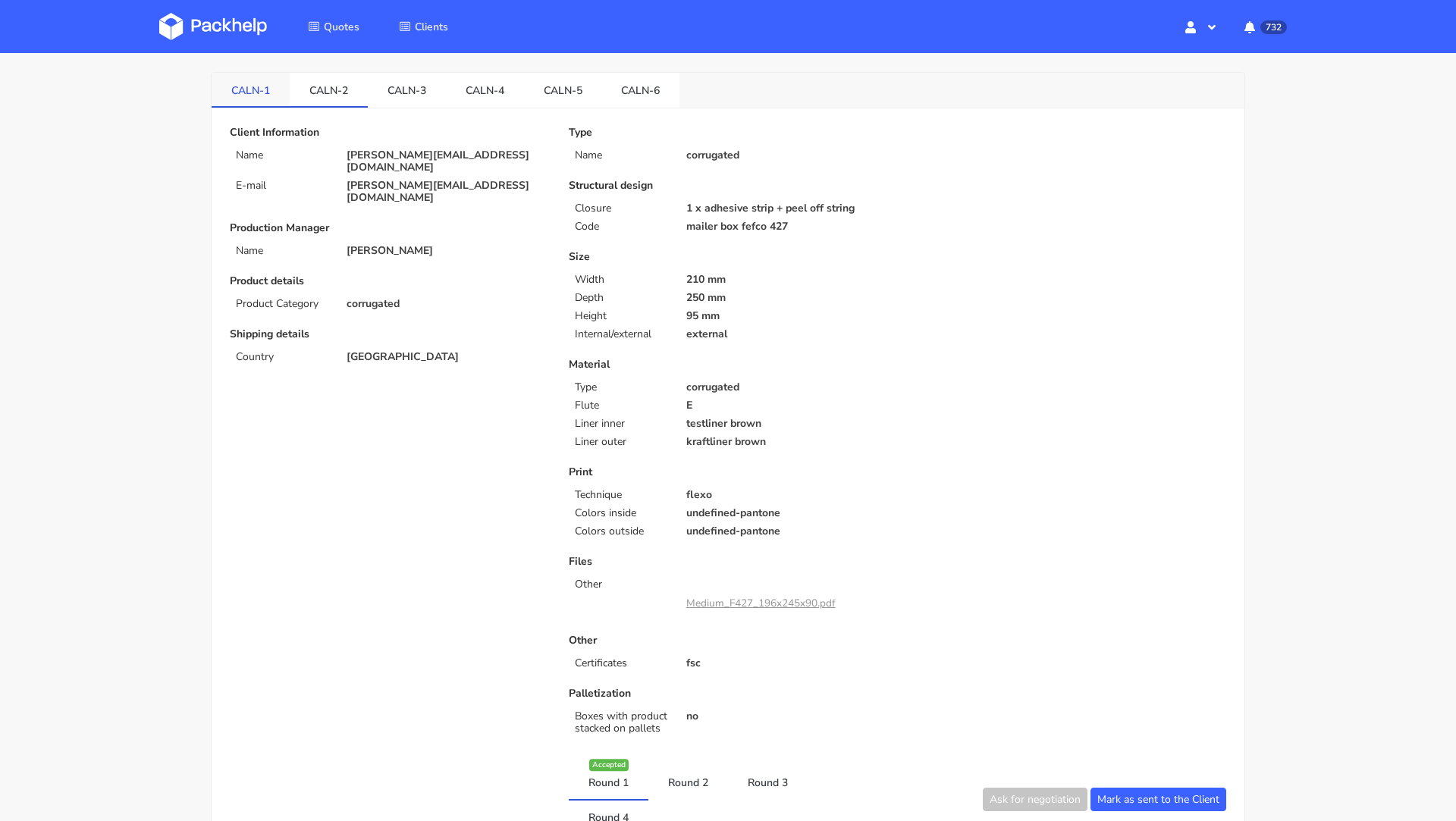
click at [239, 93] on link "CALN-1" at bounding box center [251, 89] width 78 height 33
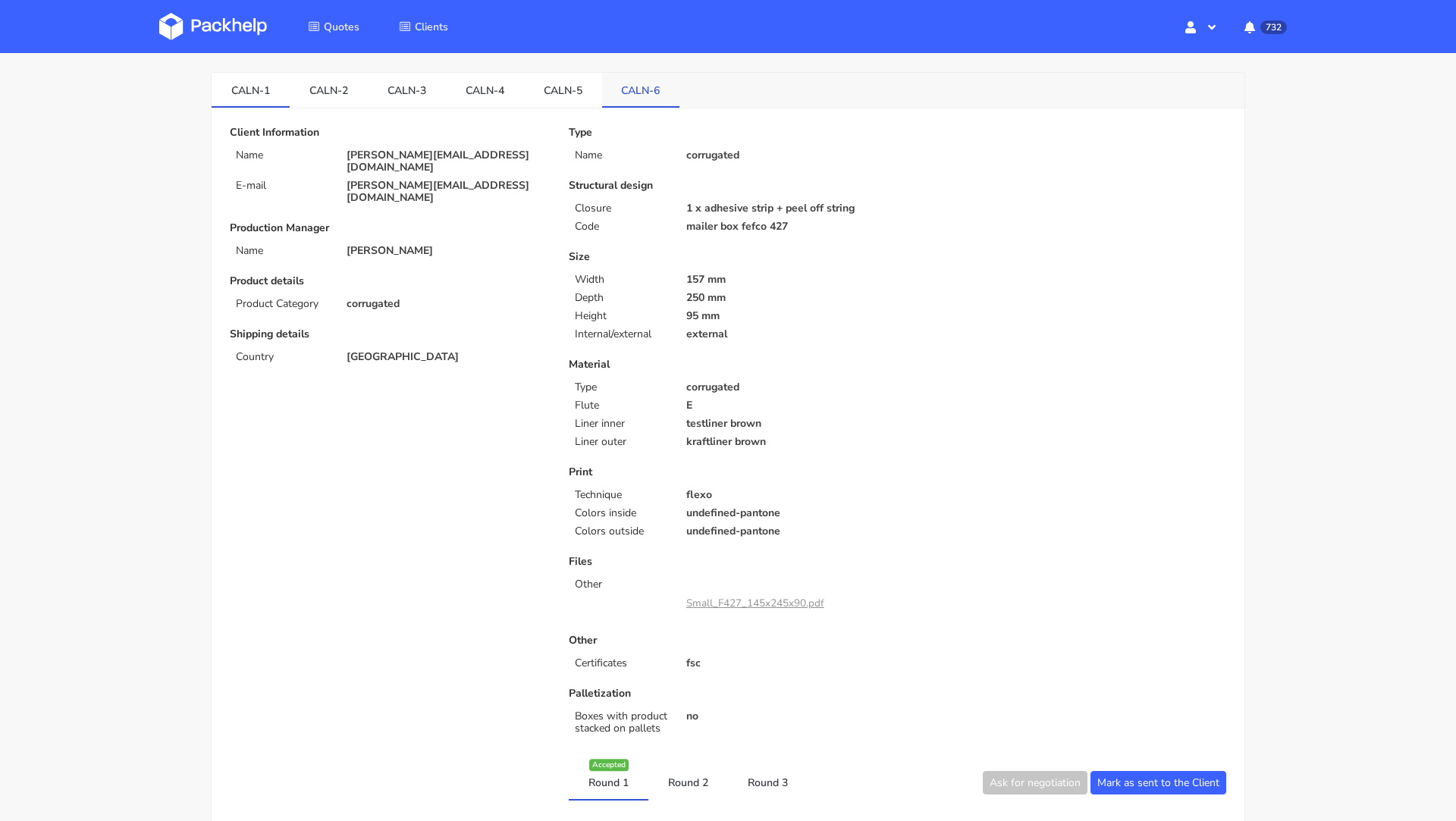
click at [631, 97] on link "CALN-6" at bounding box center [641, 89] width 78 height 33
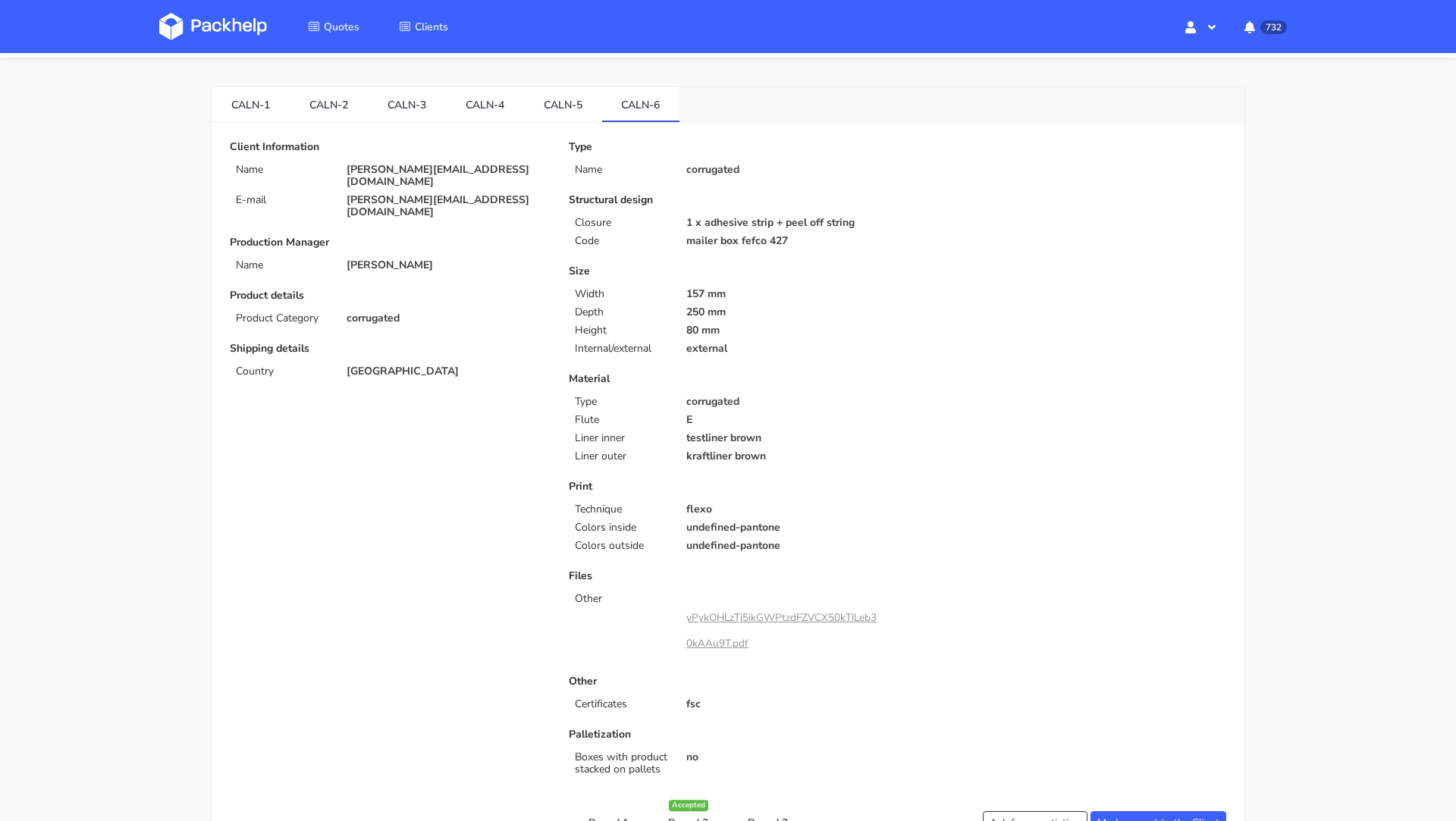
scroll to position [40, 0]
click at [407, 170] on p "christopher@feschi.shop" at bounding box center [447, 177] width 201 height 24
click at [407, 170] on p "[PERSON_NAME][EMAIL_ADDRESS][DOMAIN_NAME]" at bounding box center [447, 177] width 201 height 24
copy div "[PERSON_NAME][EMAIL_ADDRESS][DOMAIN_NAME]"
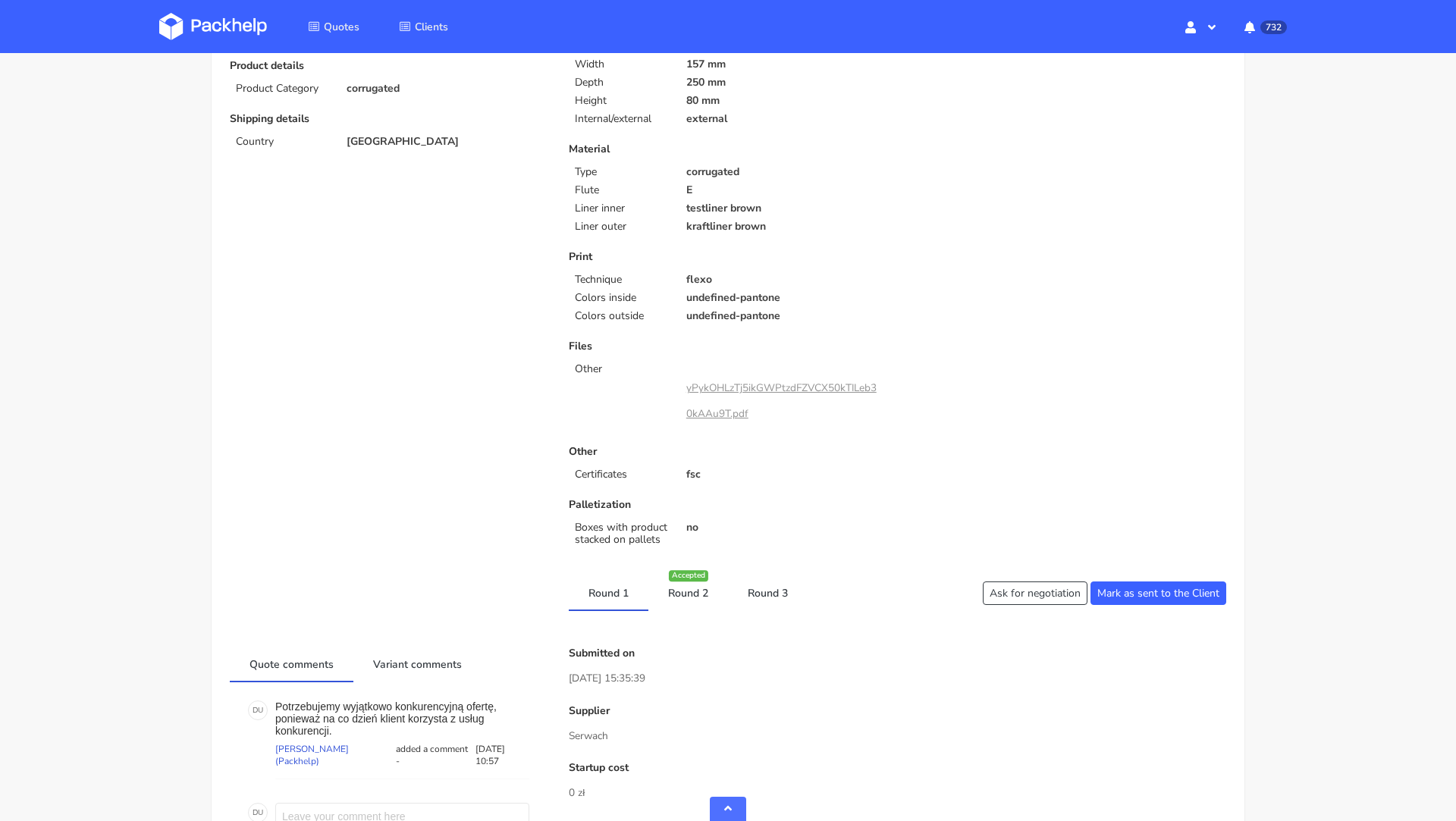
scroll to position [0, 0]
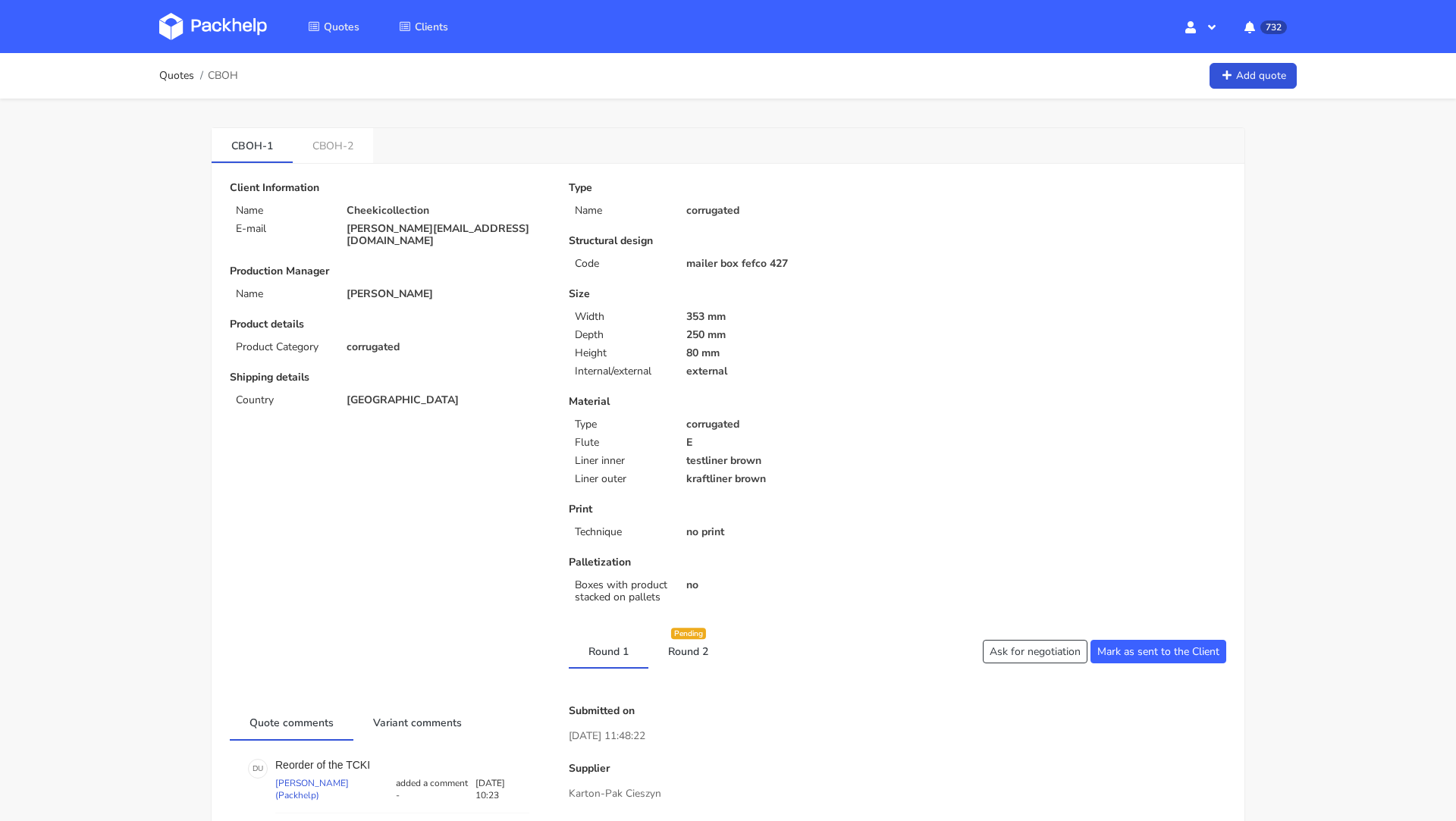
scroll to position [28, 0]
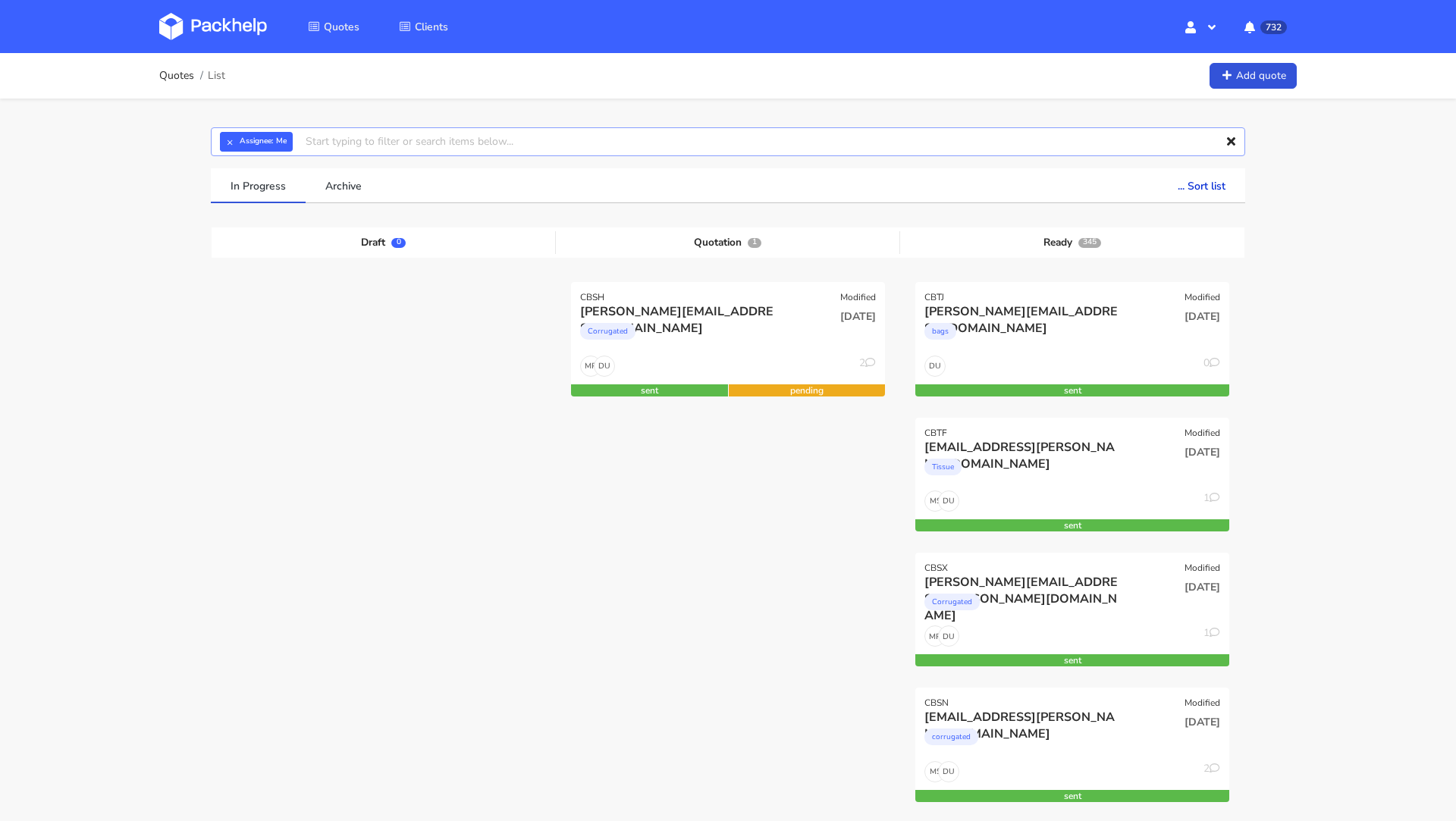
click at [340, 145] on input "text" at bounding box center [728, 142] width 1035 height 29
paste input "CBGS"
type input "CBGS"
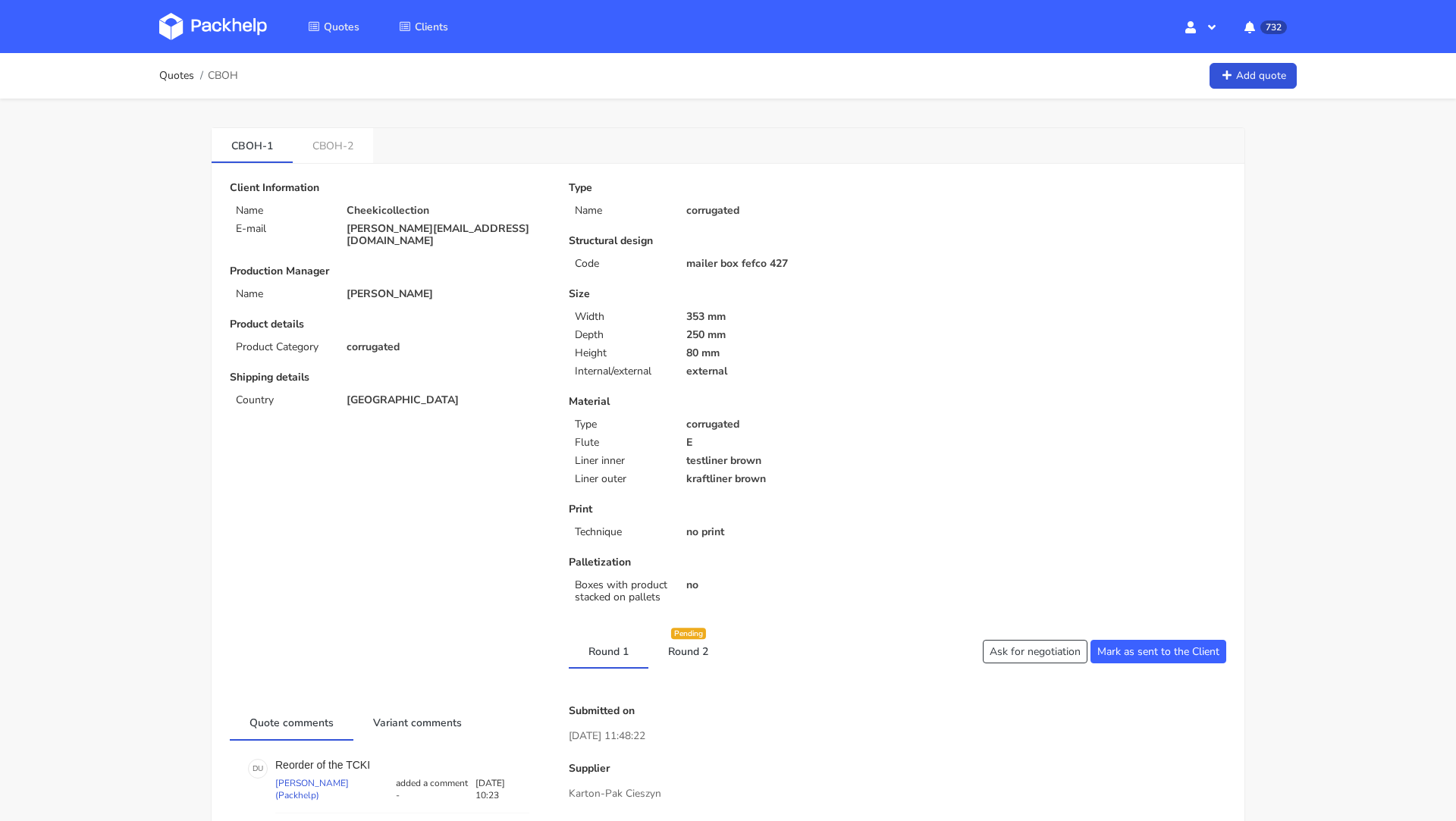
scroll to position [28, 0]
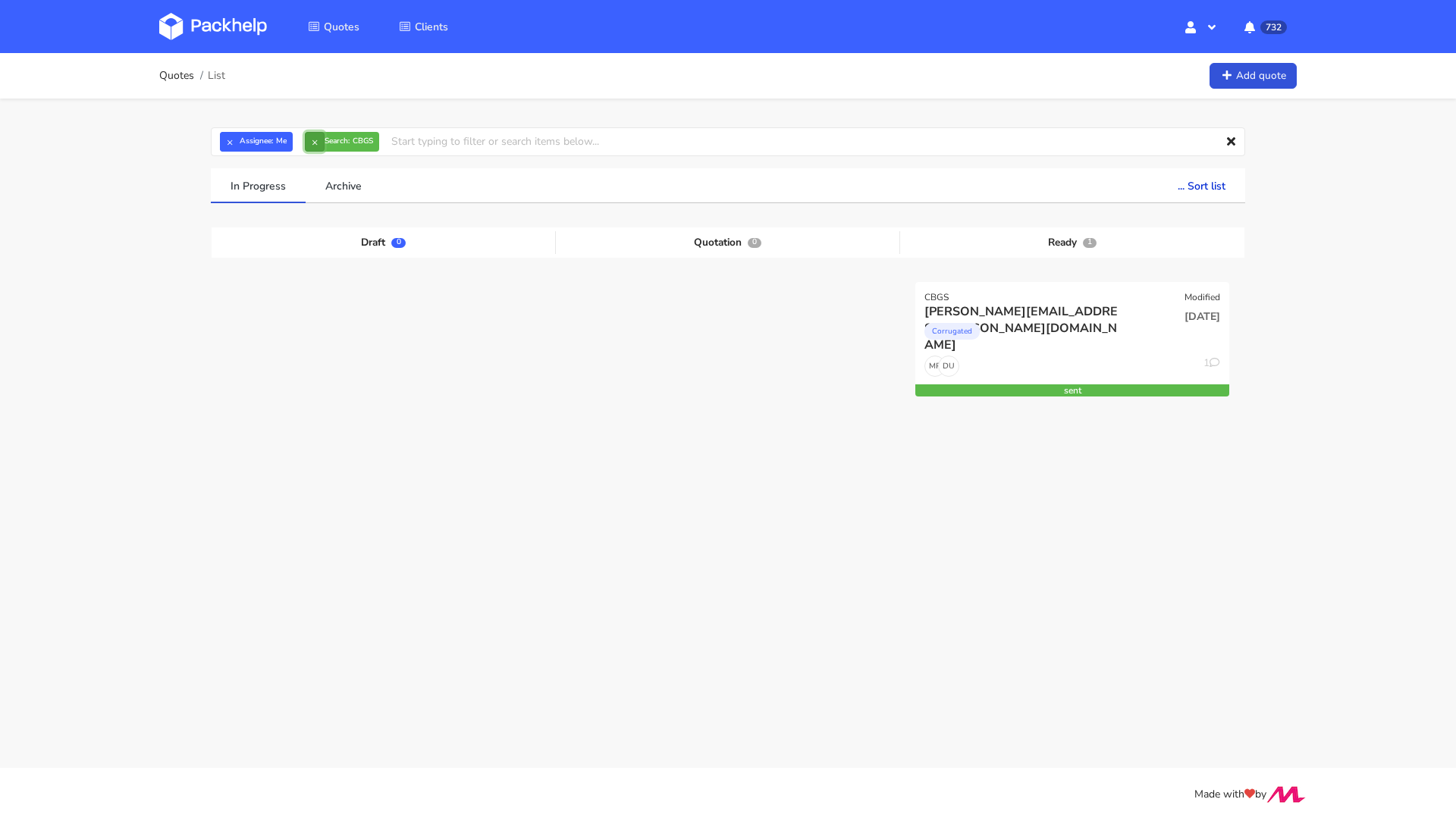
click at [312, 148] on button "×" at bounding box center [315, 142] width 20 height 20
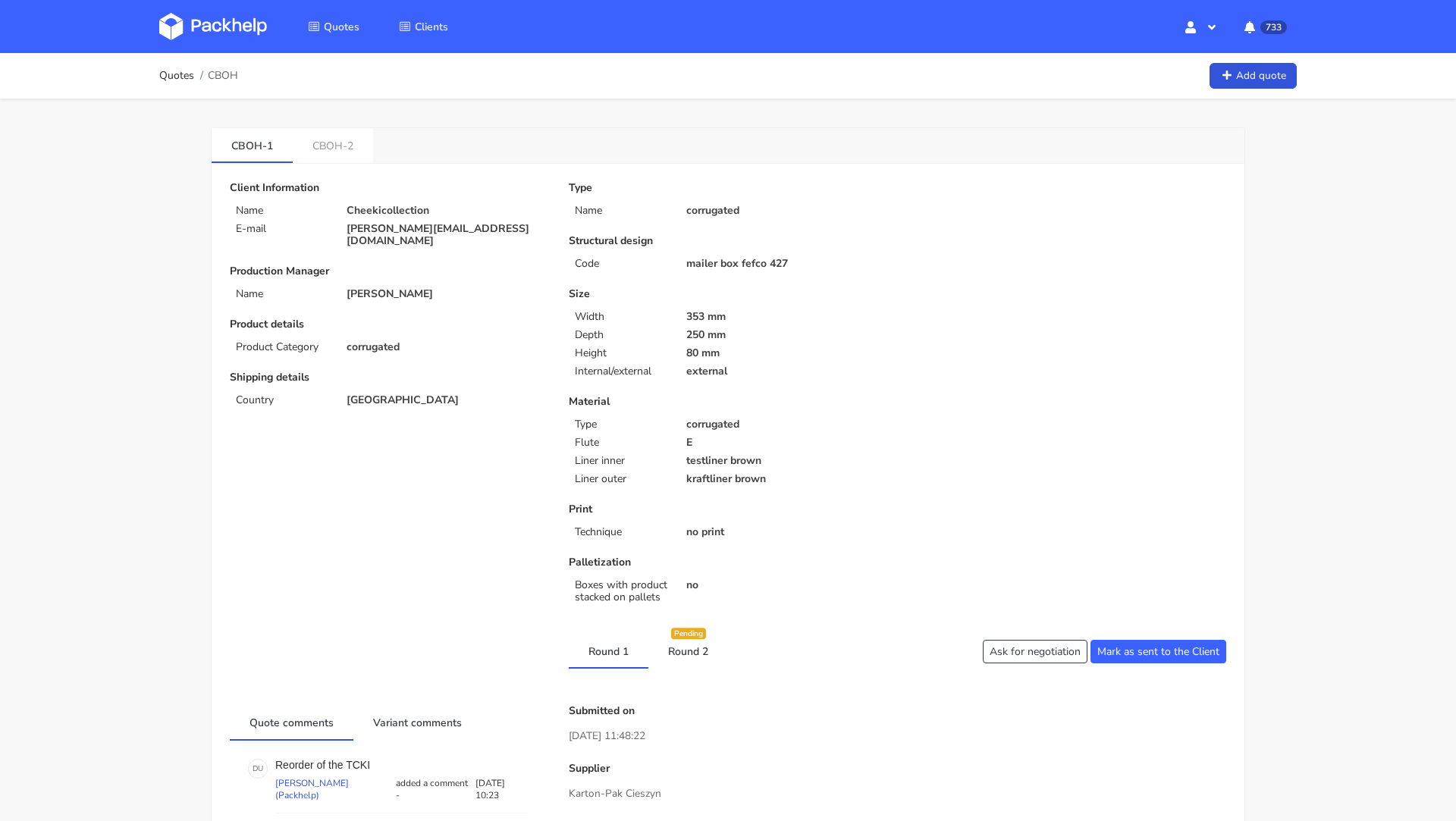
scroll to position [28, 0]
click at [236, 14] on img at bounding box center [213, 26] width 107 height 27
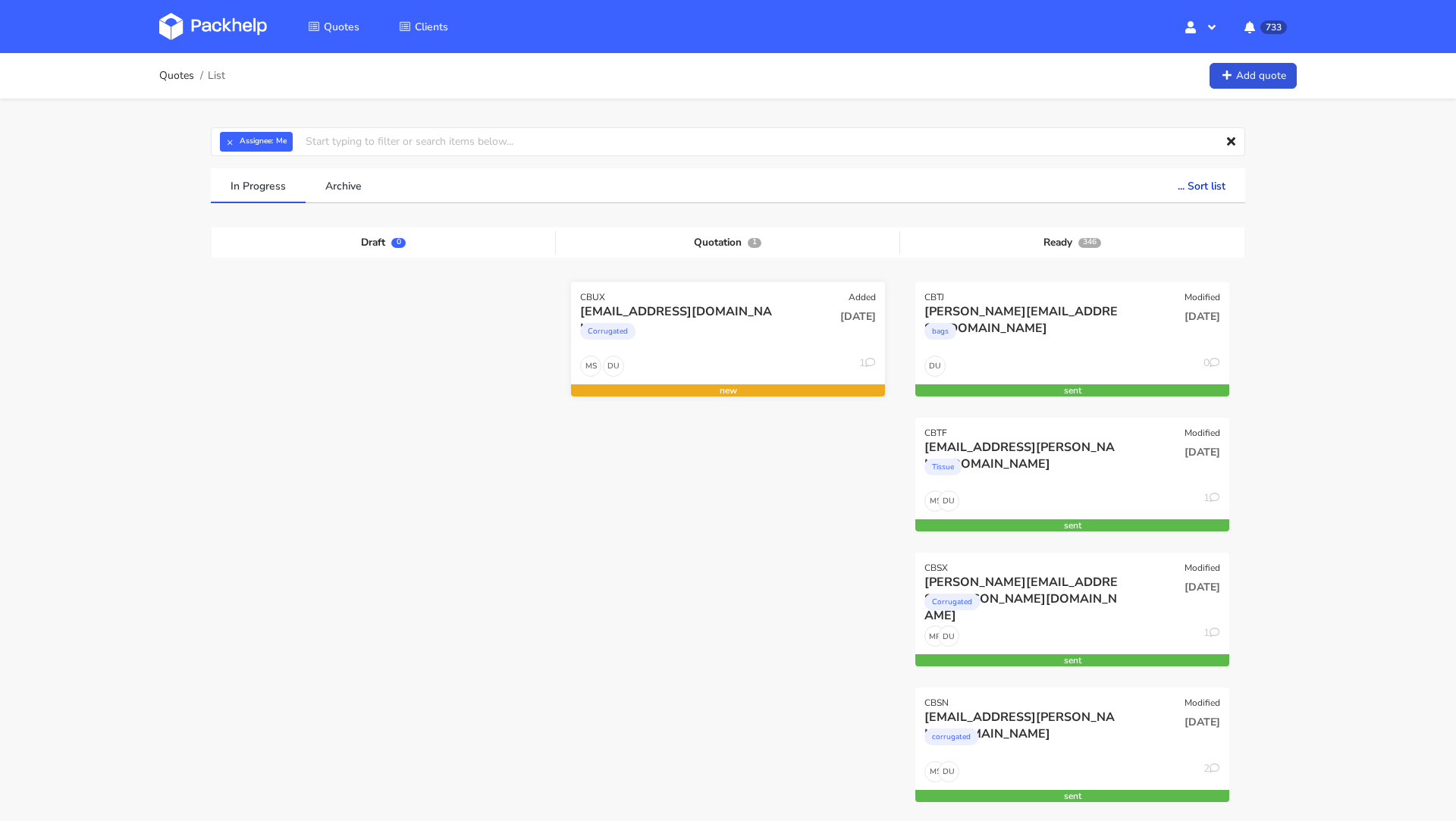
click at [716, 324] on div "Corrugated" at bounding box center [680, 336] width 201 height 31
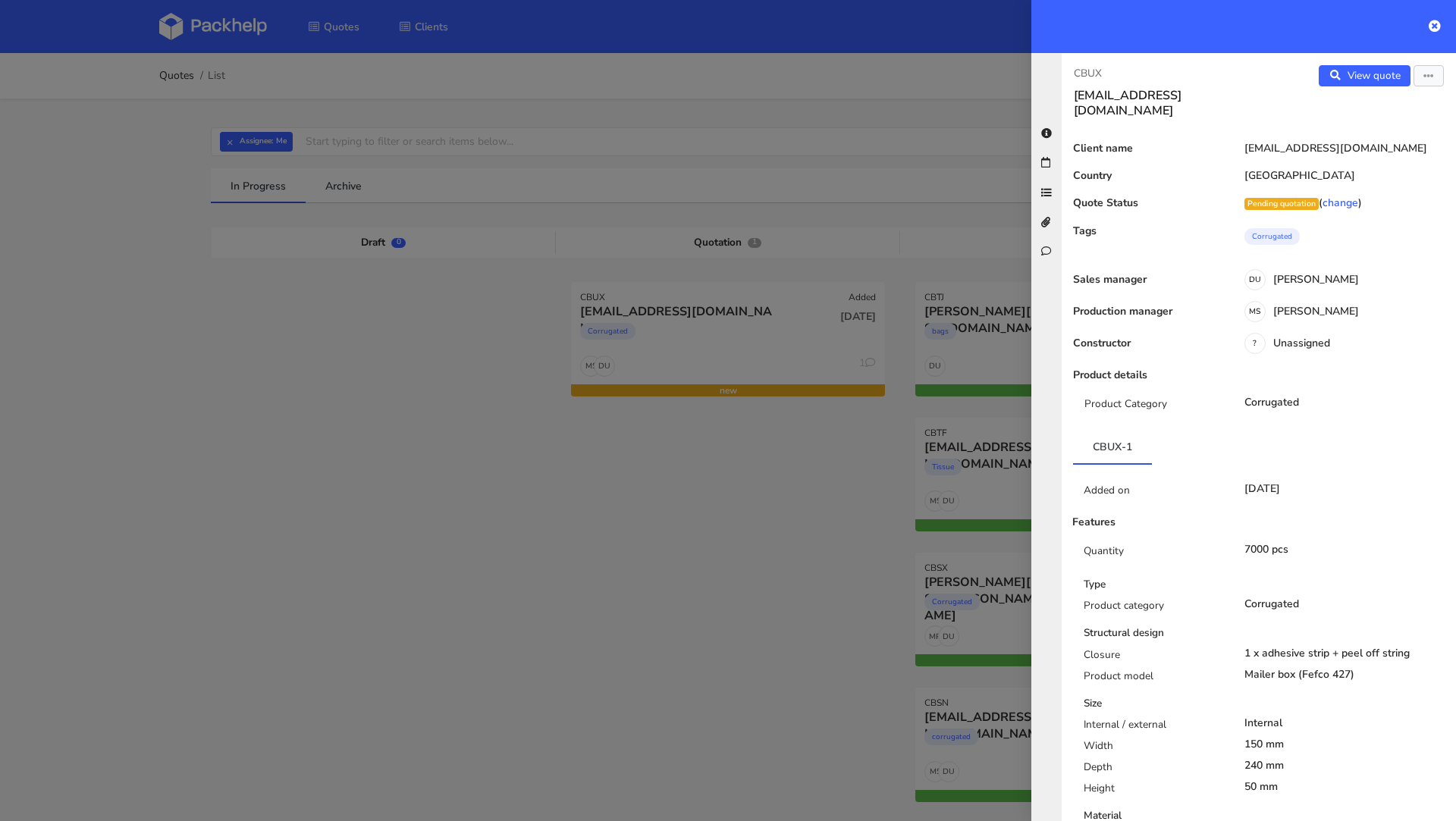
click at [1428, 86] on div "Edit quote" at bounding box center [1429, 76] width 31 height 22
click at [1428, 83] on button "button" at bounding box center [1429, 76] width 31 height 22
click at [1397, 107] on link "Edit quote" at bounding box center [1378, 106] width 134 height 25
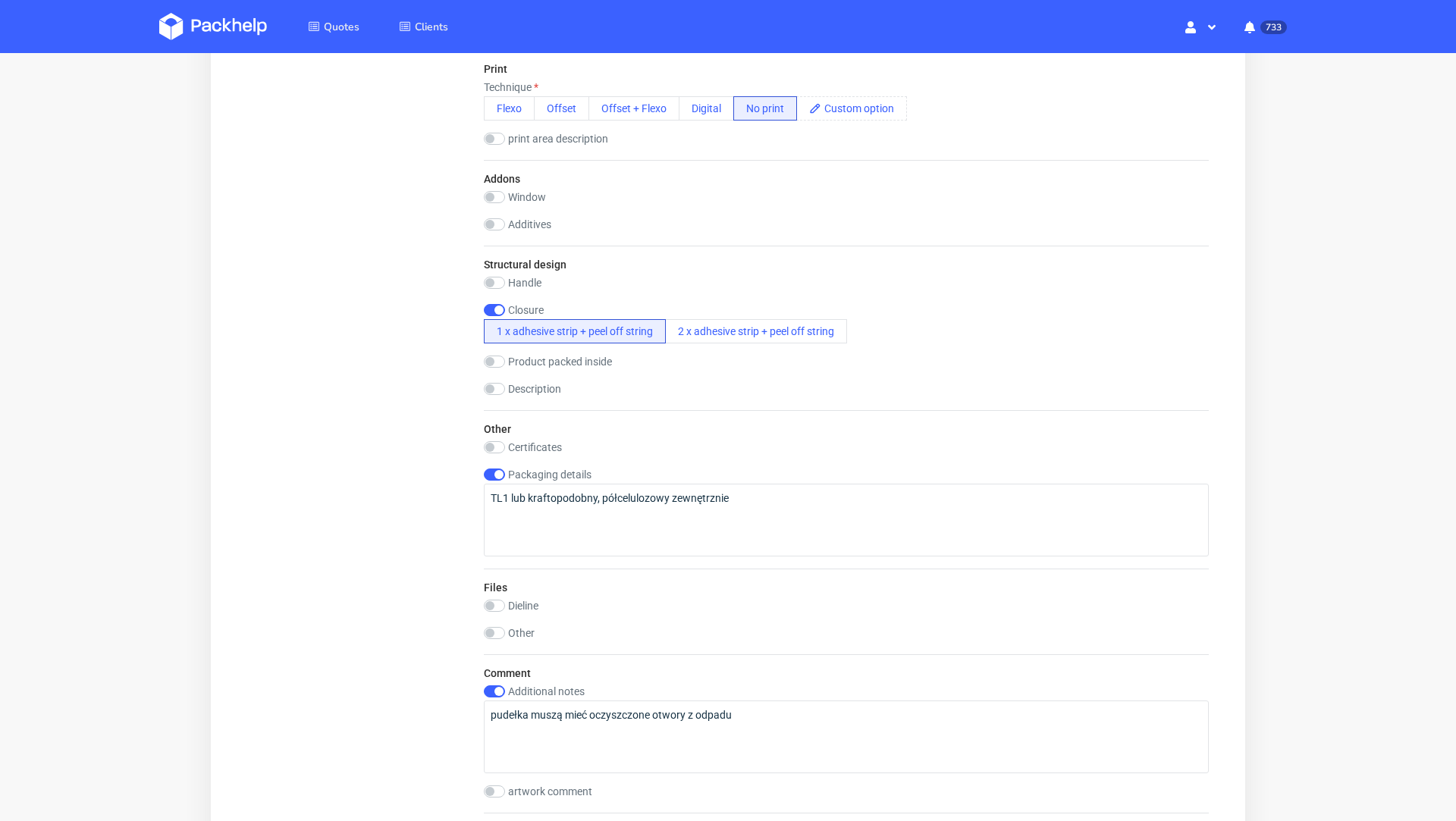
scroll to position [1029, 0]
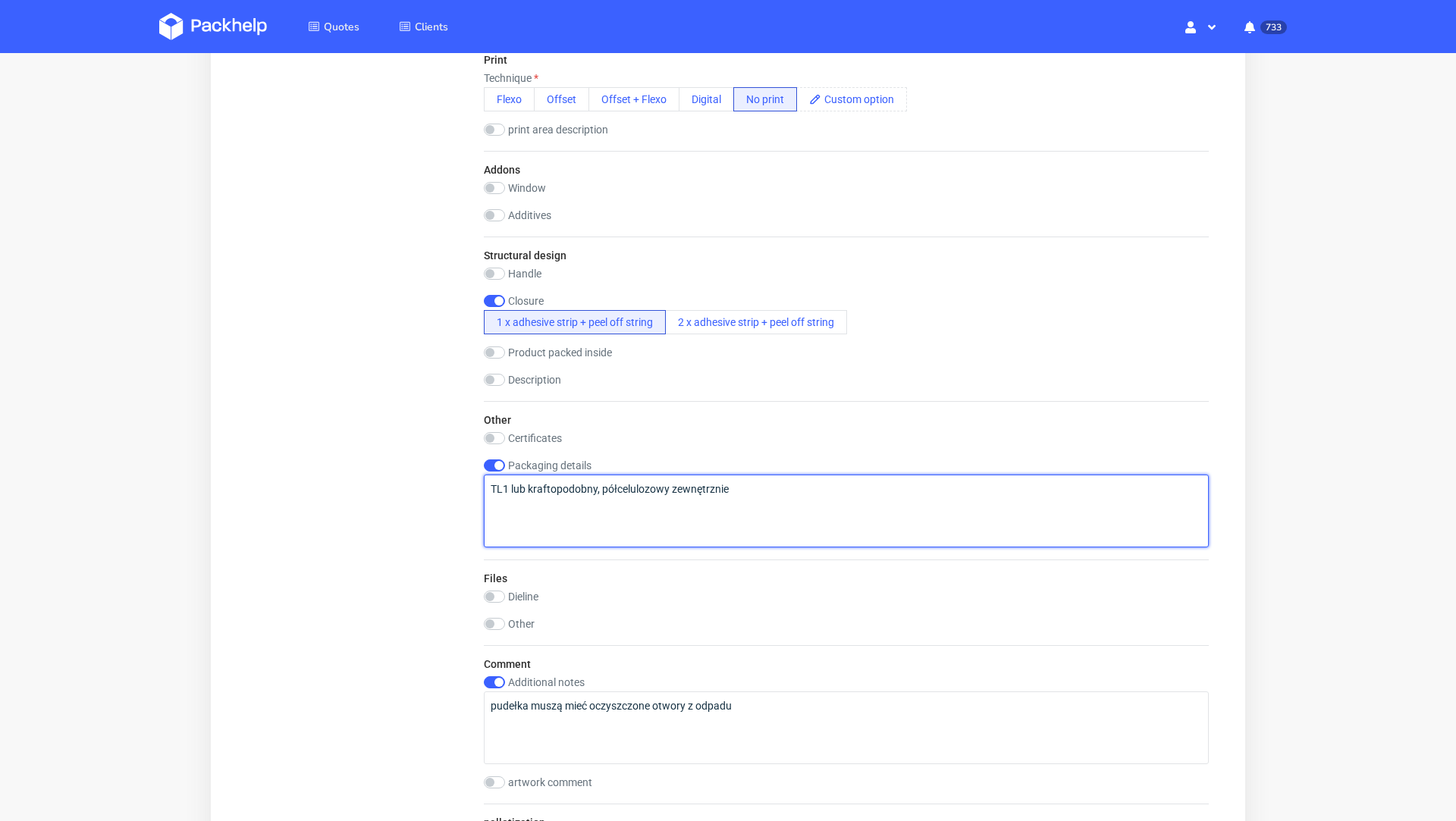
drag, startPoint x: 745, startPoint y: 493, endPoint x: 438, endPoint y: 476, distance: 307.5
click at [438, 476] on div "Summary Client [EMAIL_ADDRESS][DOMAIN_NAME] [EMAIL_ADDRESS][DOMAIN_NAME] Countr…" at bounding box center [728, 79] width 962 height 1902
click at [636, 511] on textarea "TL1 lub kraftopodobny, półcelulozowy zewnętrznie" at bounding box center [846, 511] width 725 height 73
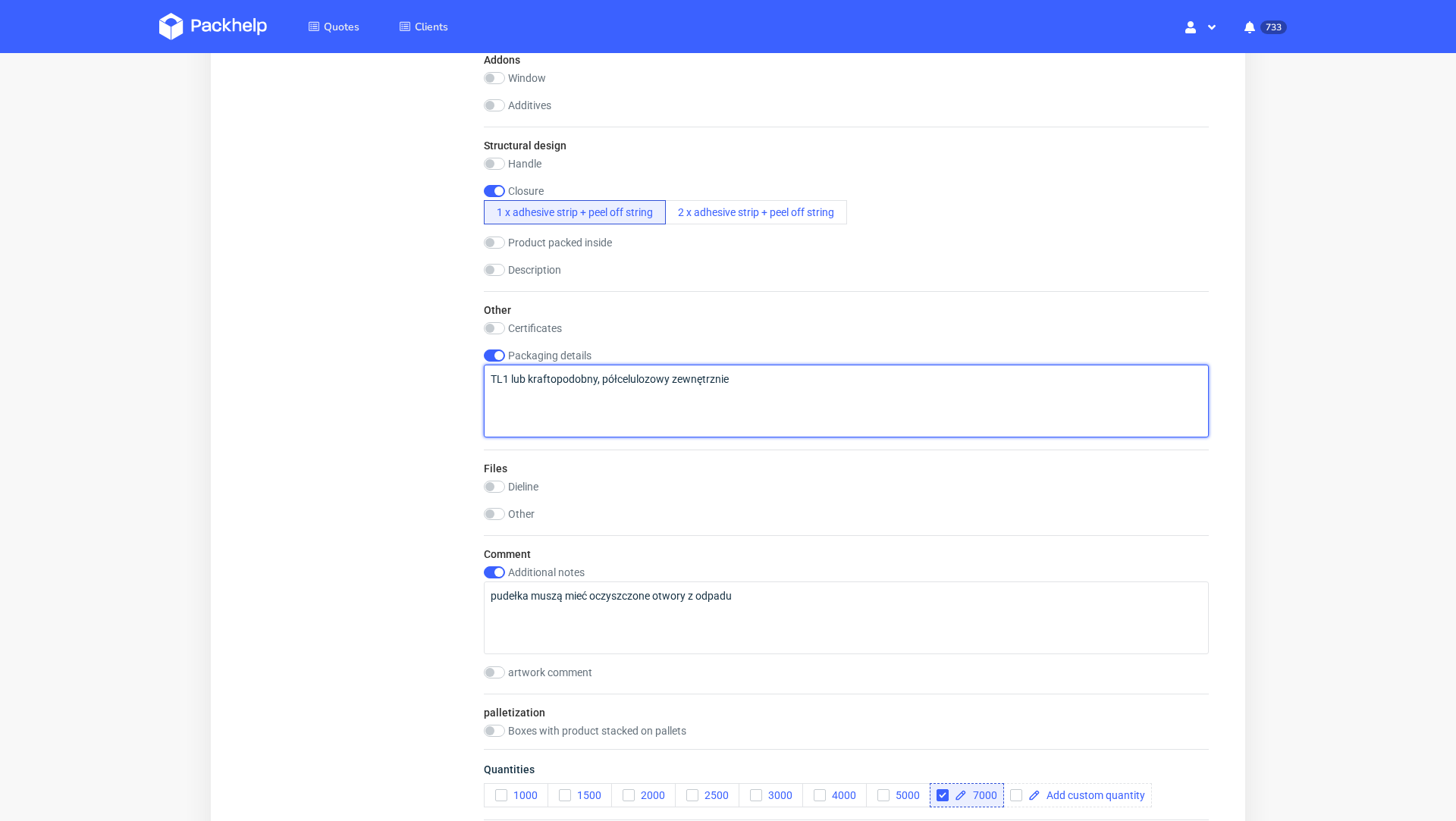
scroll to position [1184, 0]
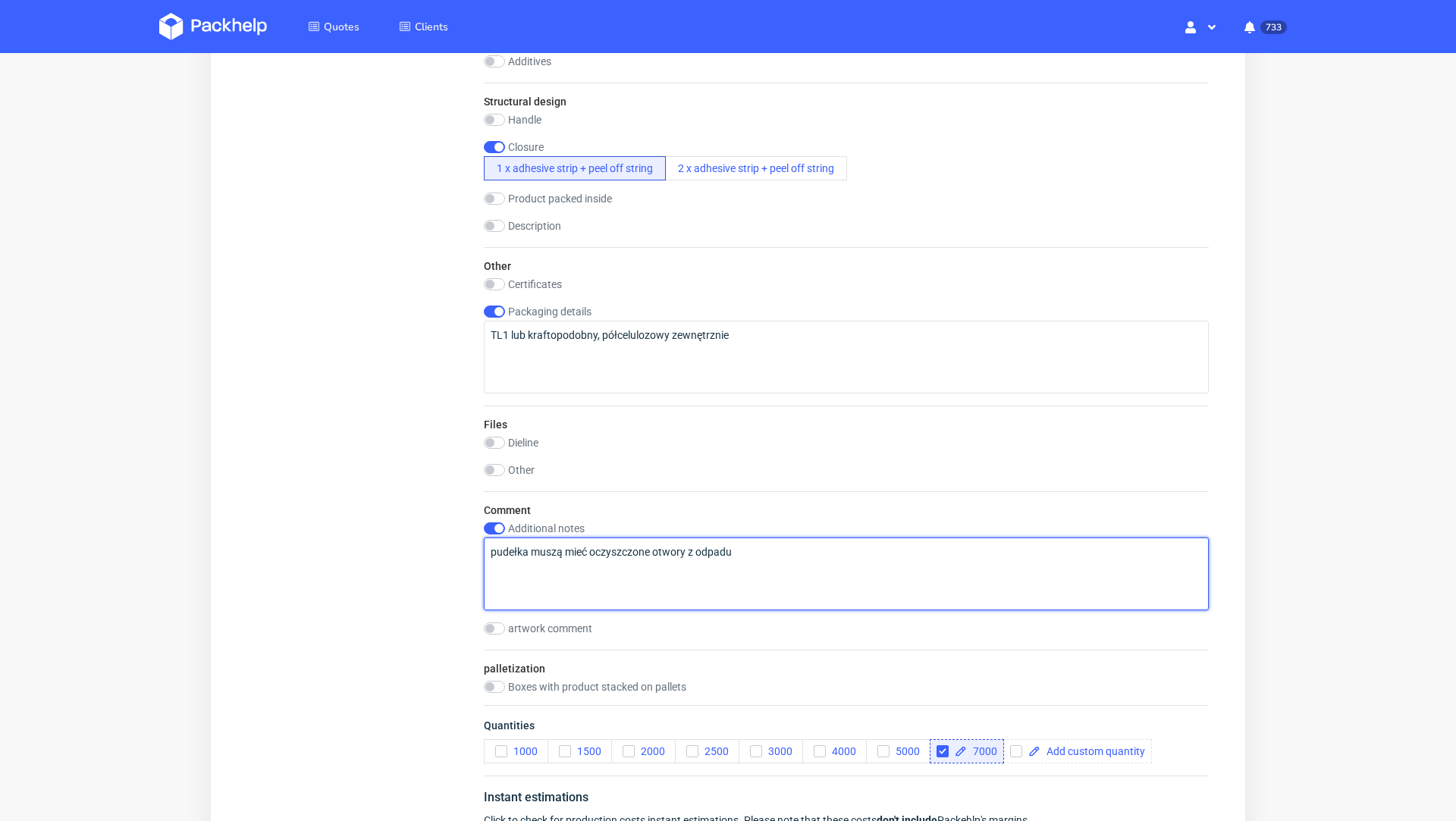
drag, startPoint x: 757, startPoint y: 553, endPoint x: 432, endPoint y: 550, distance: 325.0
paste textarea "bardzo proszę o zwrócenie uwagi na: Wytłoczone otwory, z mocnym klejem i dłuższ…"
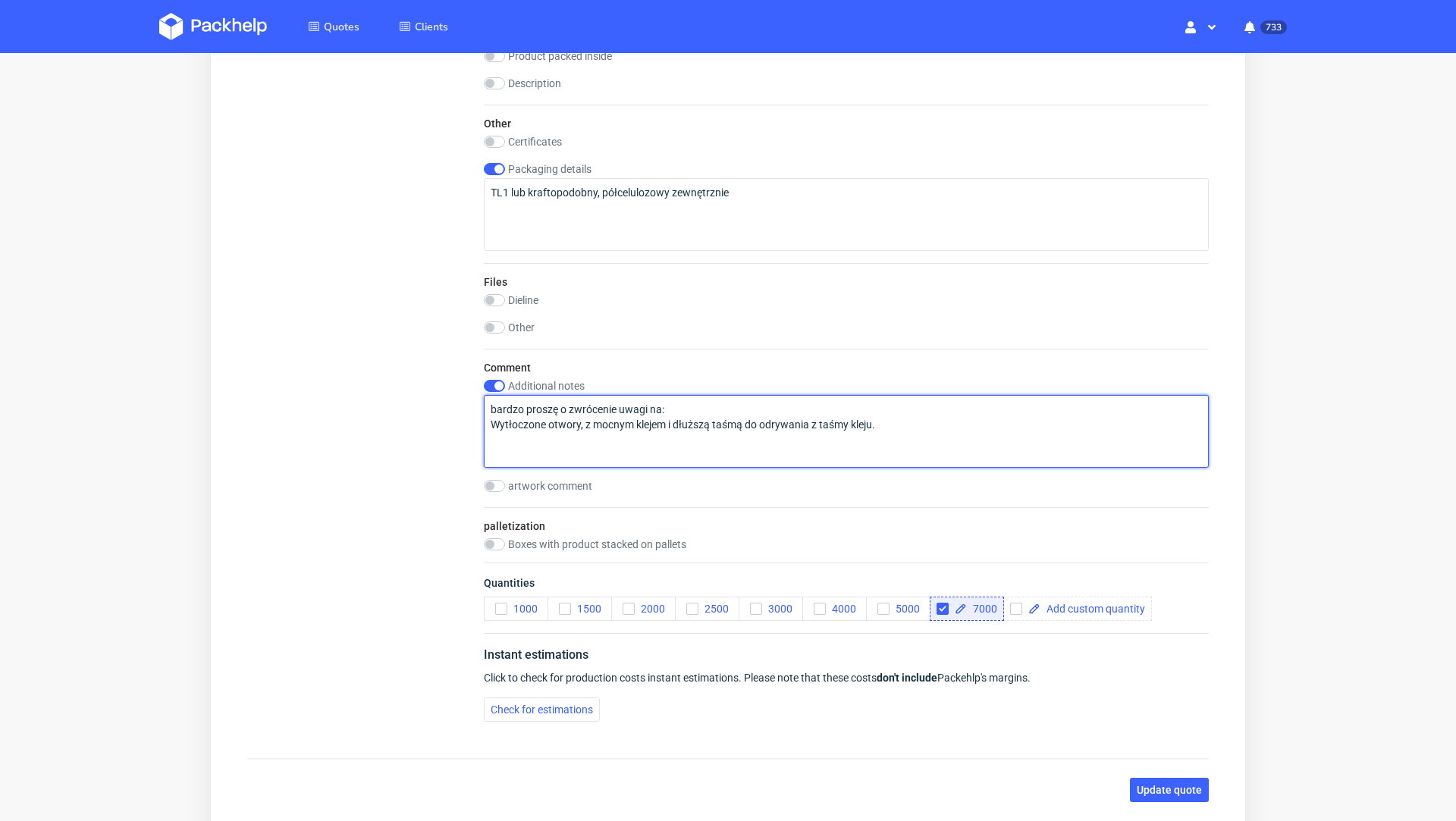
scroll to position [1333, 0]
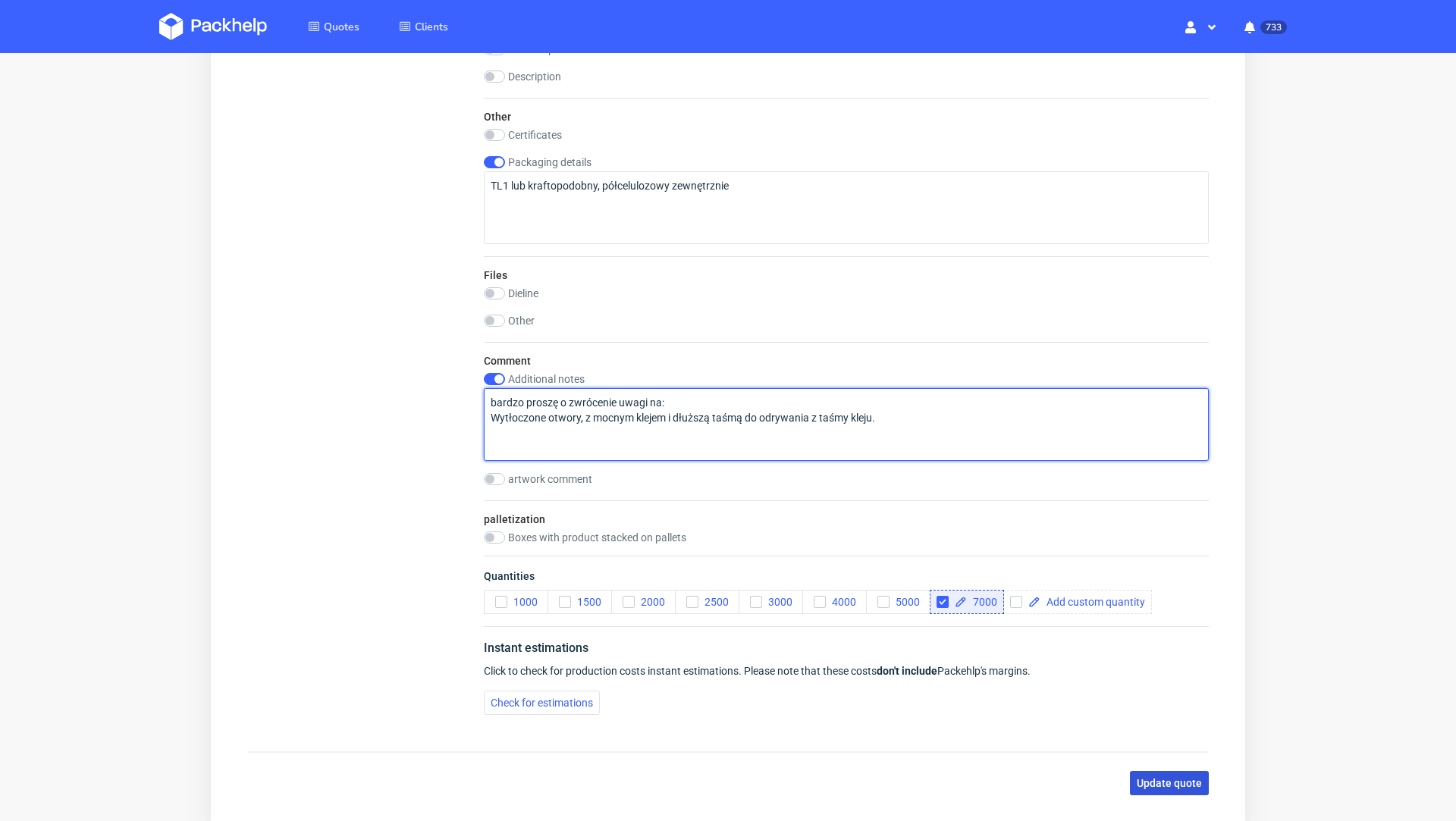
type textarea "bardzo proszę o zwrócenie uwagi na: Wytłoczone otwory, z mocnym klejem i dłuższ…"
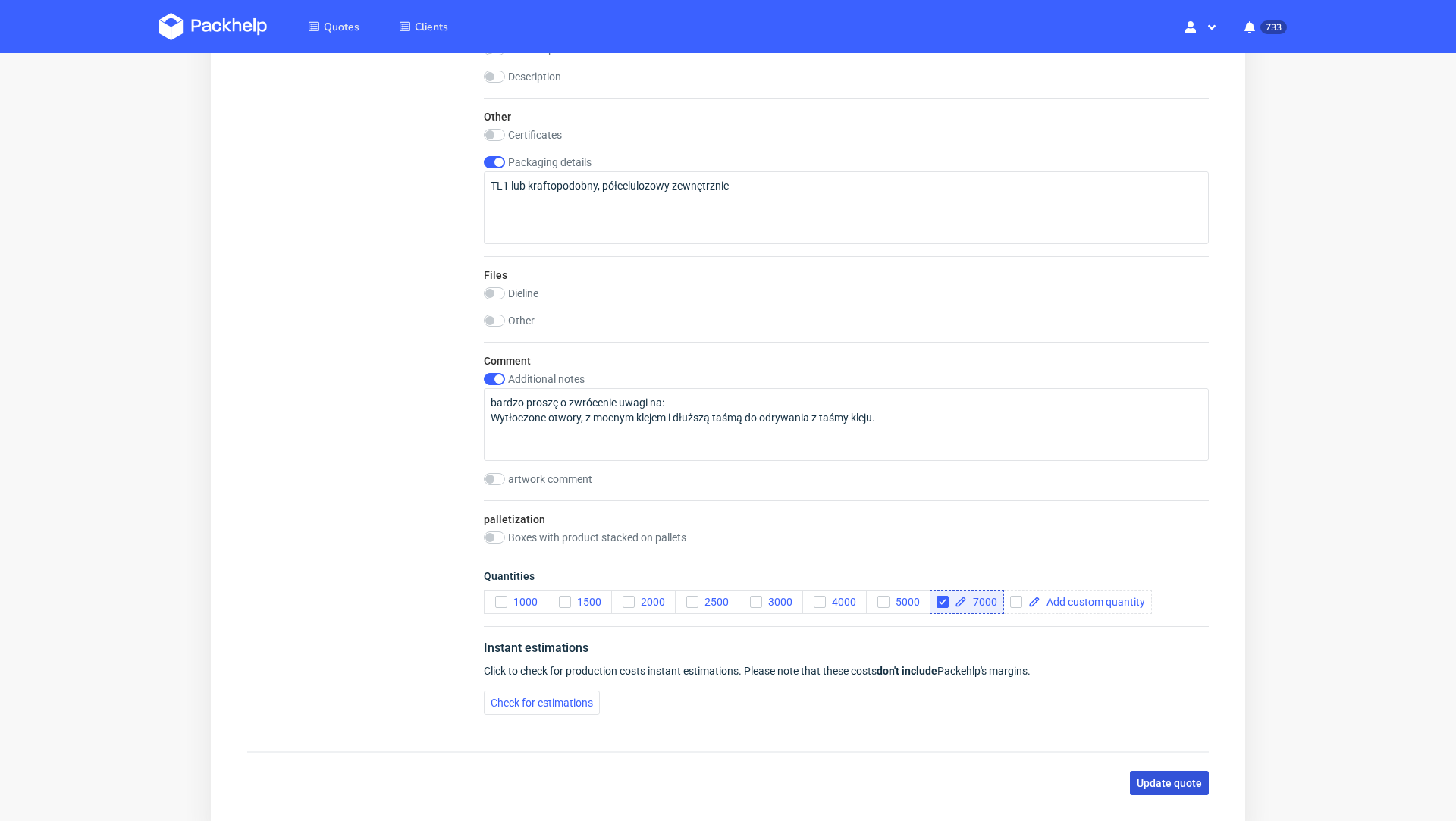
click at [1145, 780] on span "Update quote" at bounding box center [1169, 784] width 65 height 11
